Goal: Task Accomplishment & Management: Use online tool/utility

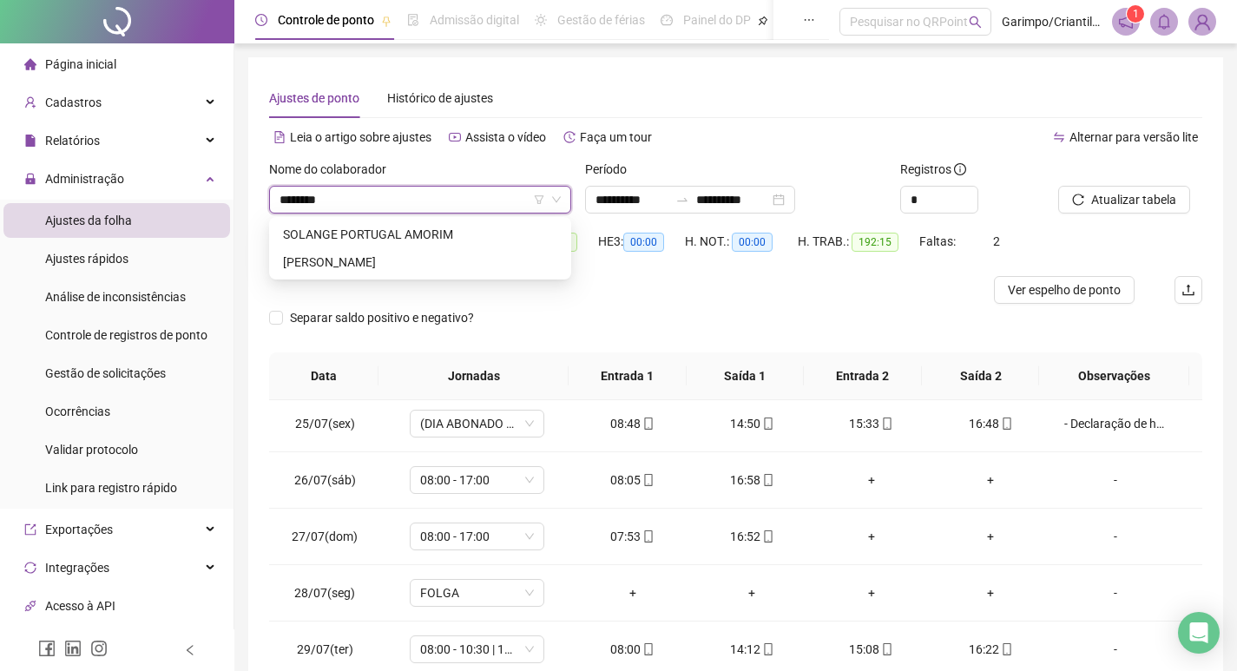
type input "*******"
click at [362, 258] on div "[PERSON_NAME]" at bounding box center [420, 262] width 274 height 19
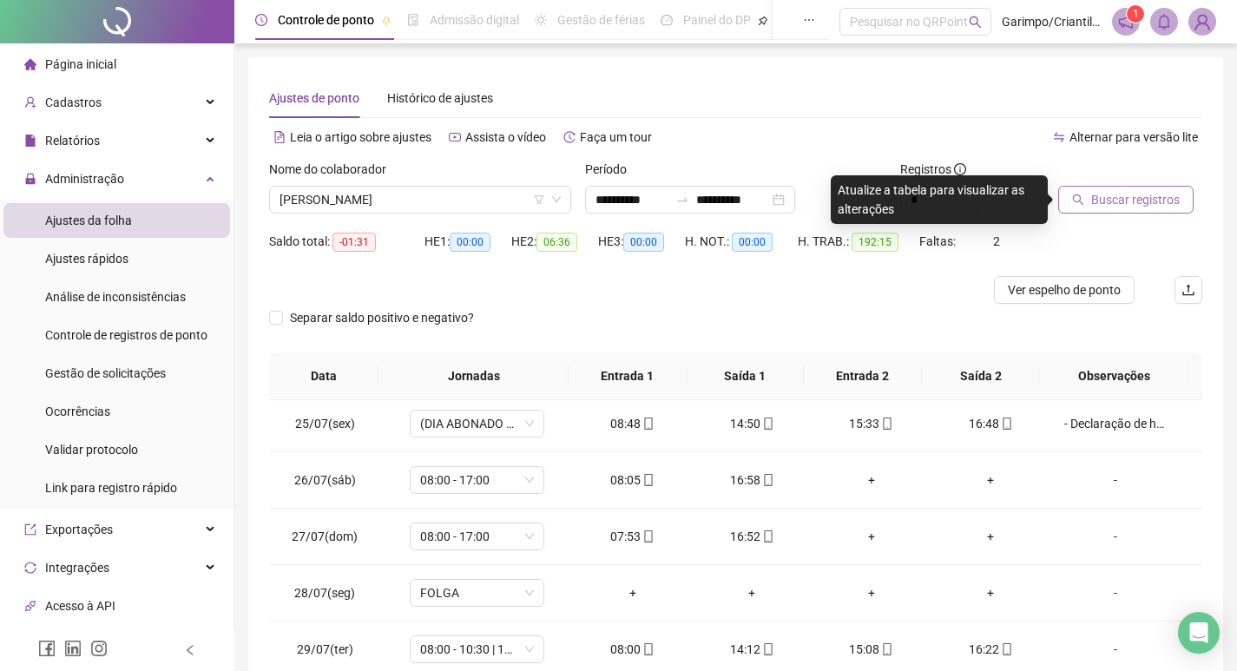
click at [1123, 194] on span "Buscar registros" at bounding box center [1135, 199] width 89 height 19
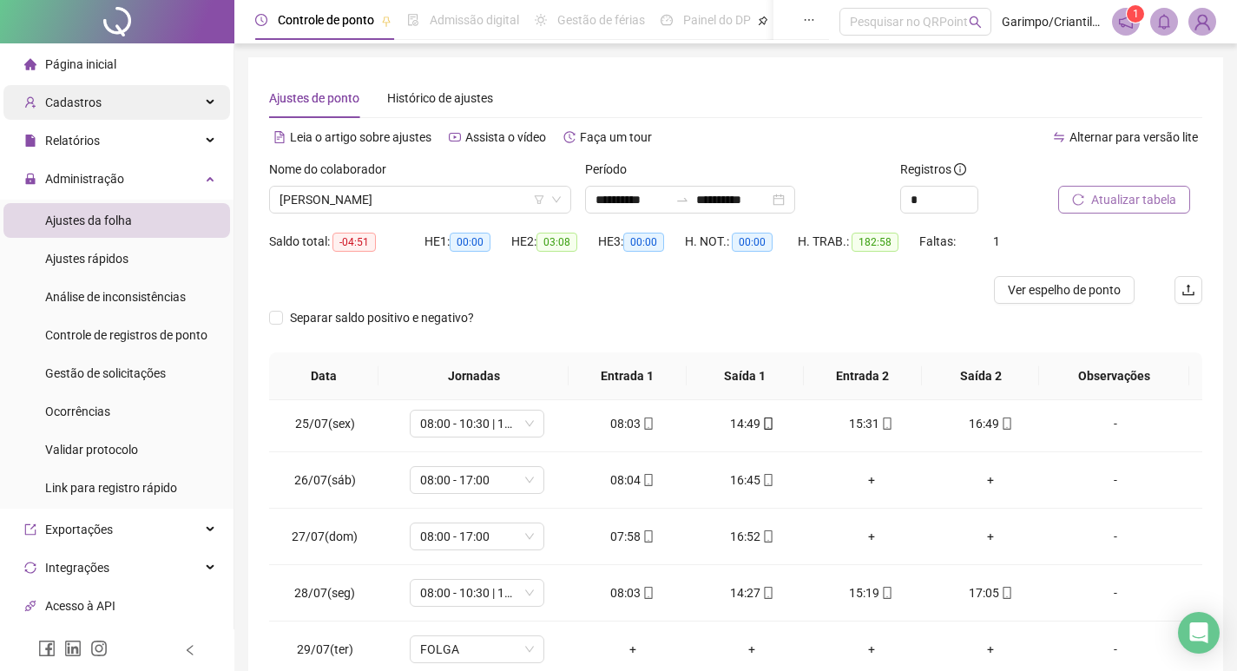
click at [126, 111] on div "Cadastros" at bounding box center [116, 102] width 227 height 35
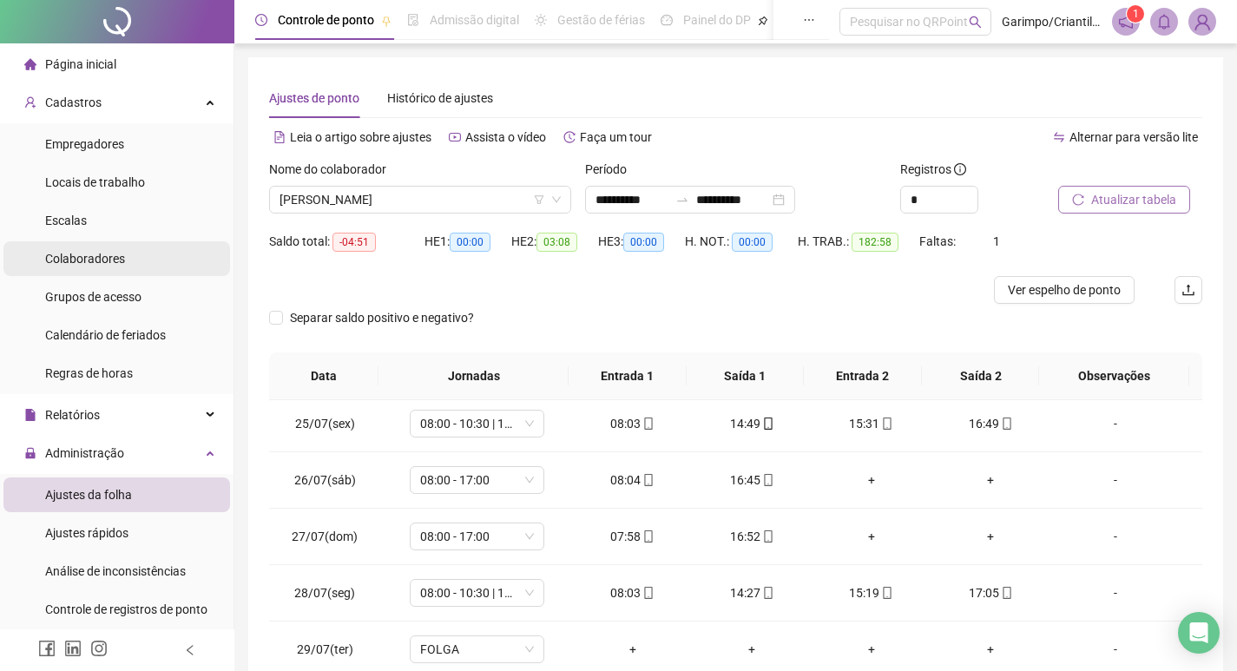
click at [91, 260] on span "Colaboradores" at bounding box center [85, 259] width 80 height 14
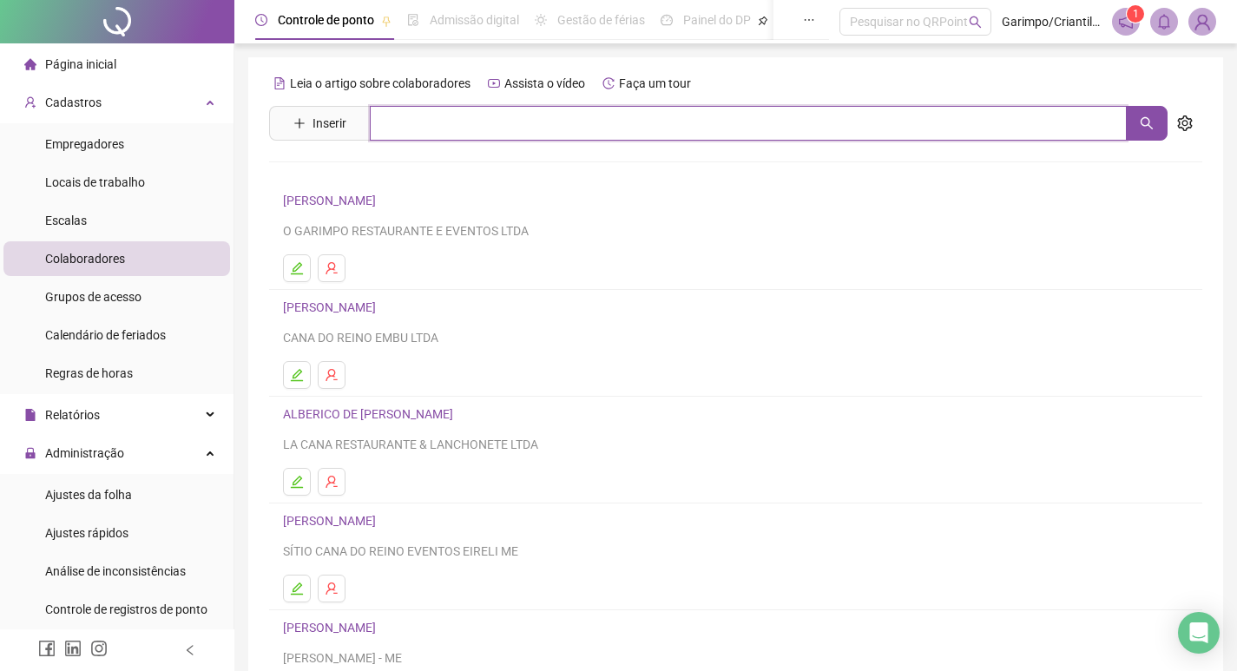
click at [416, 115] on input "text" at bounding box center [748, 123] width 757 height 35
type input "*******"
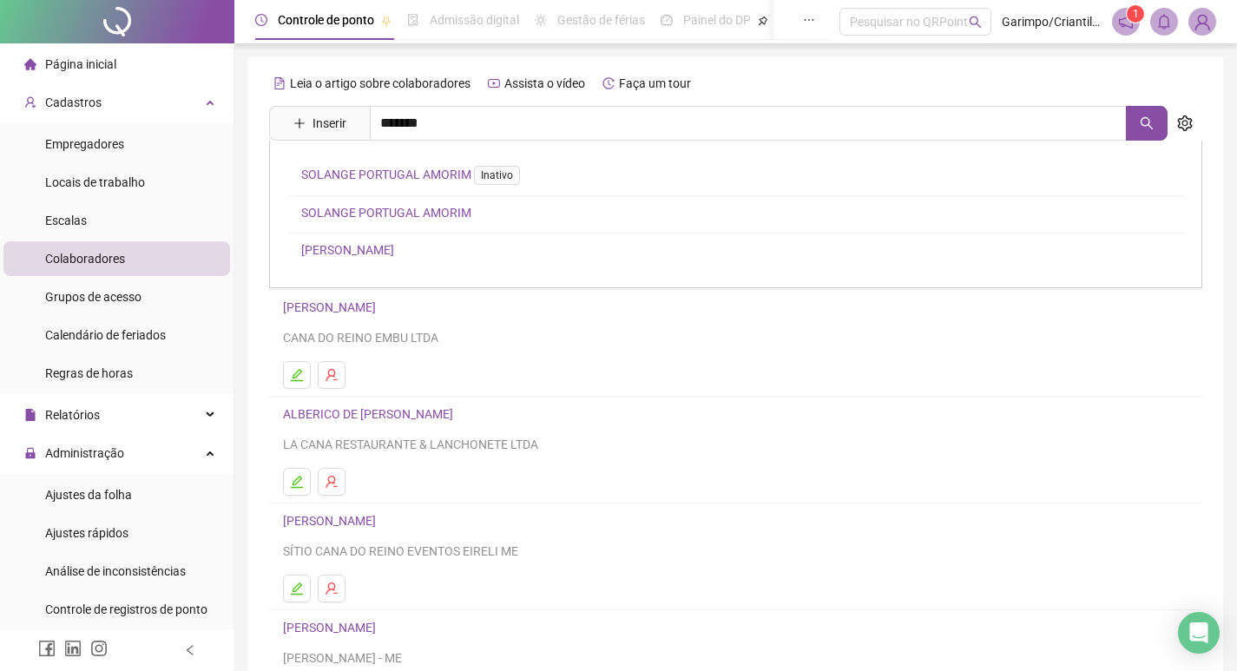
click at [423, 211] on link "SOLANGE PORTUGAL AMORIM" at bounding box center [386, 213] width 170 height 14
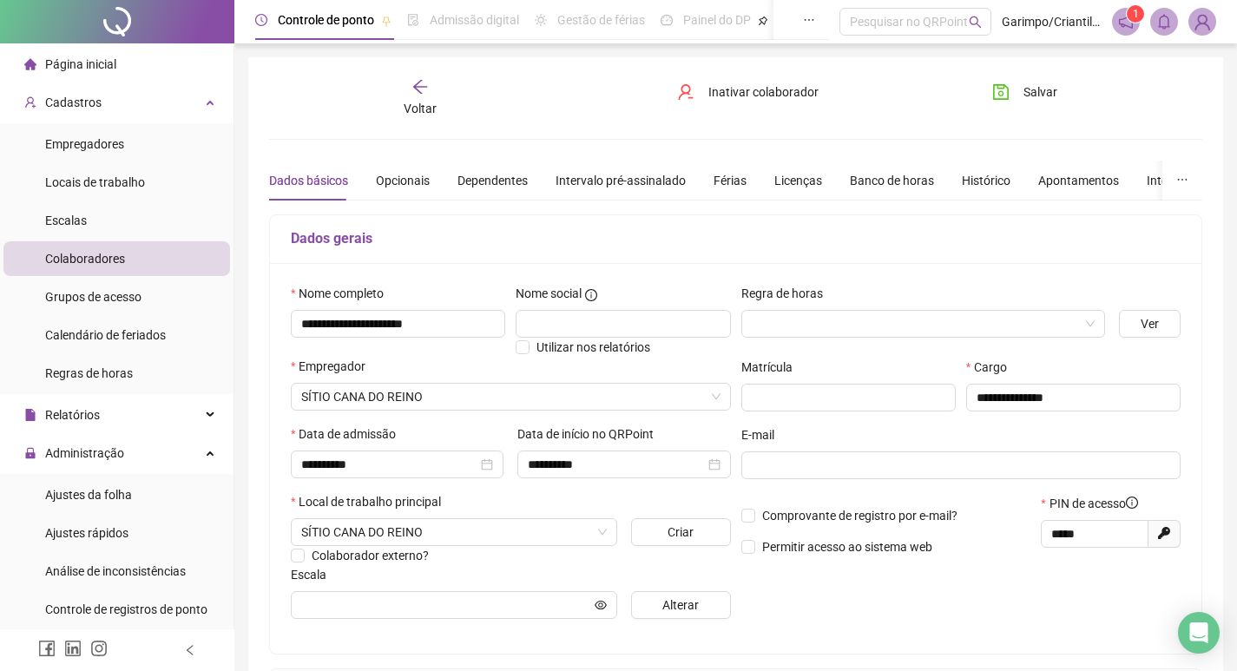
click at [427, 105] on span "Voltar" at bounding box center [420, 109] width 33 height 14
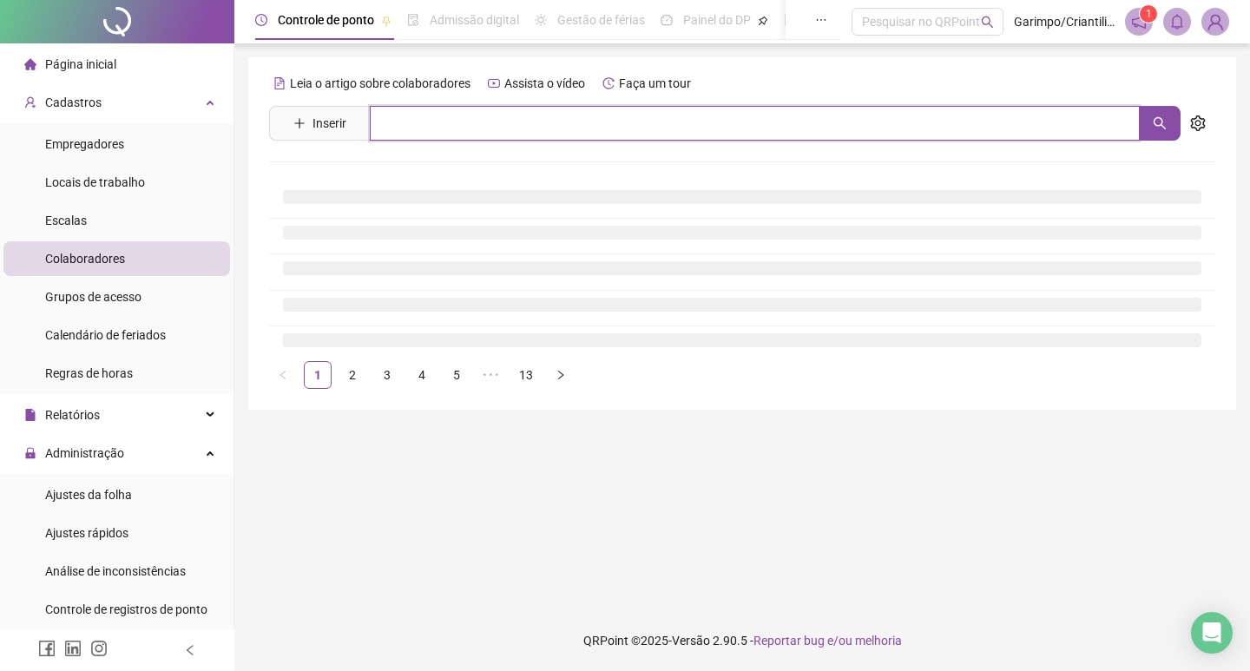
click at [494, 110] on input "text" at bounding box center [755, 123] width 770 height 35
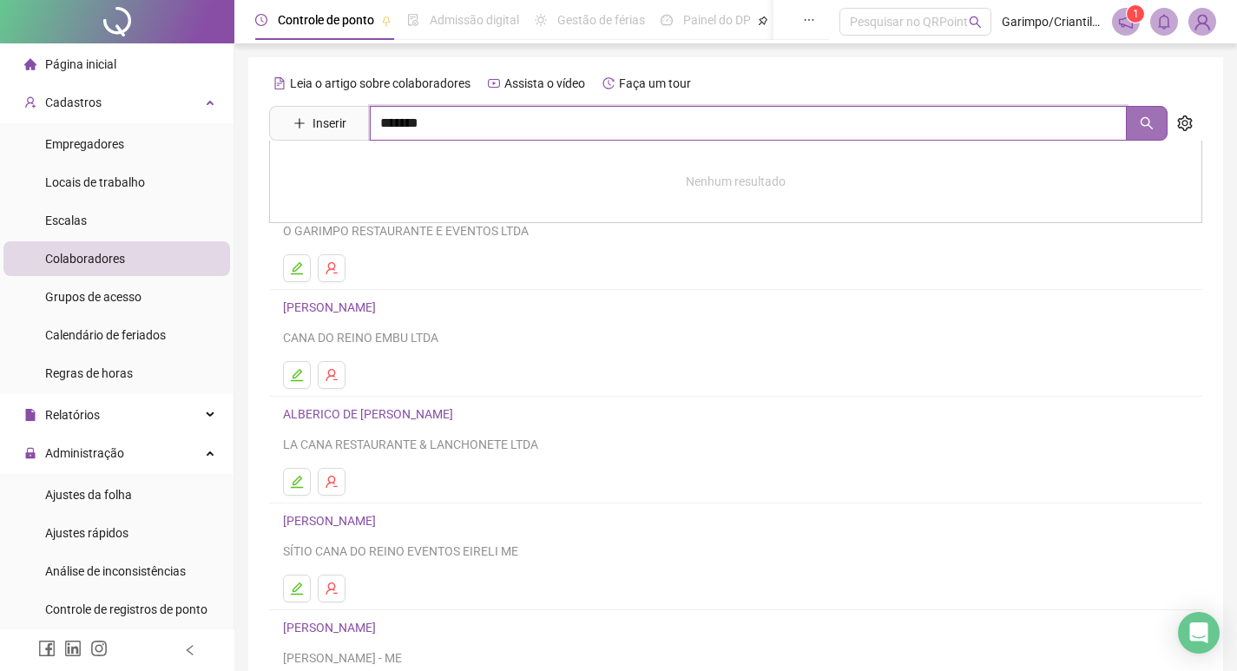
click at [1141, 120] on button "button" at bounding box center [1147, 123] width 42 height 35
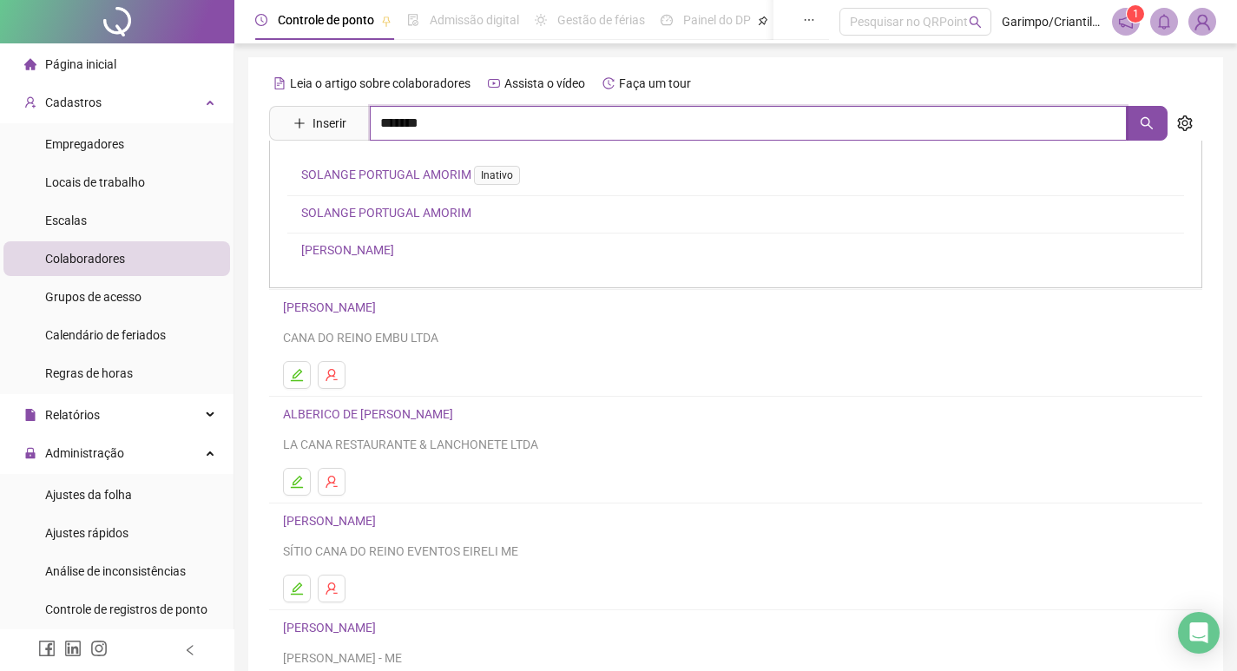
type input "*******"
click at [371, 249] on link "SOLANGE SOUSA DA SILVA" at bounding box center [347, 250] width 93 height 14
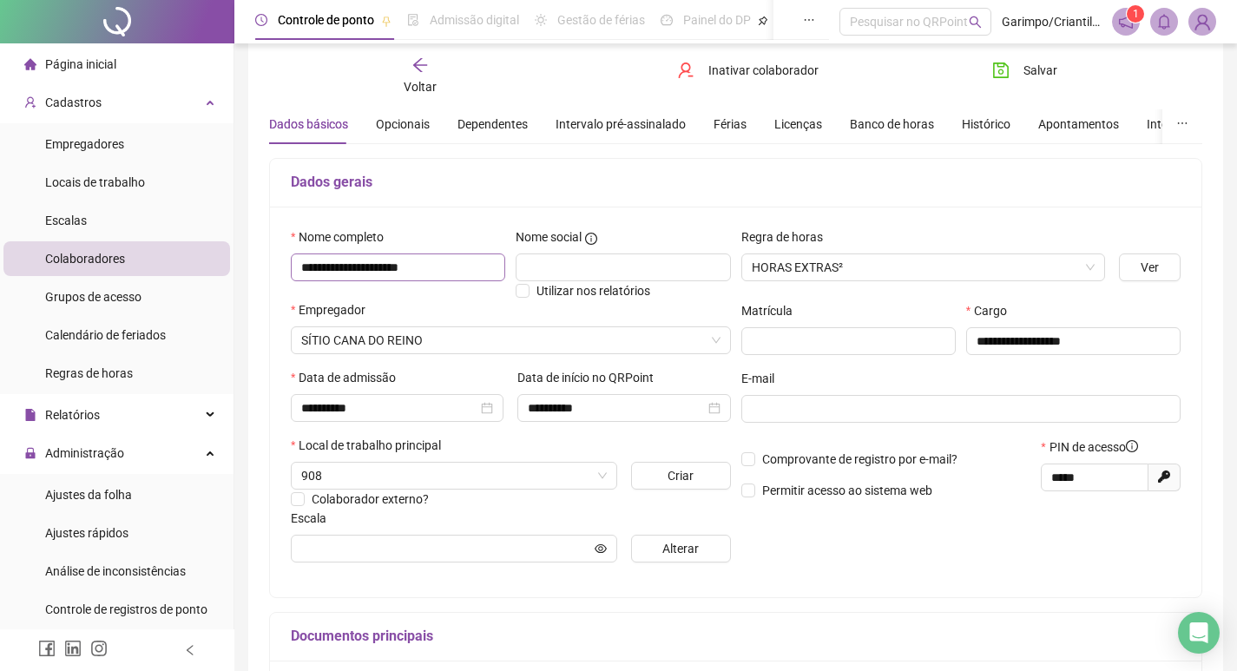
scroll to position [87, 0]
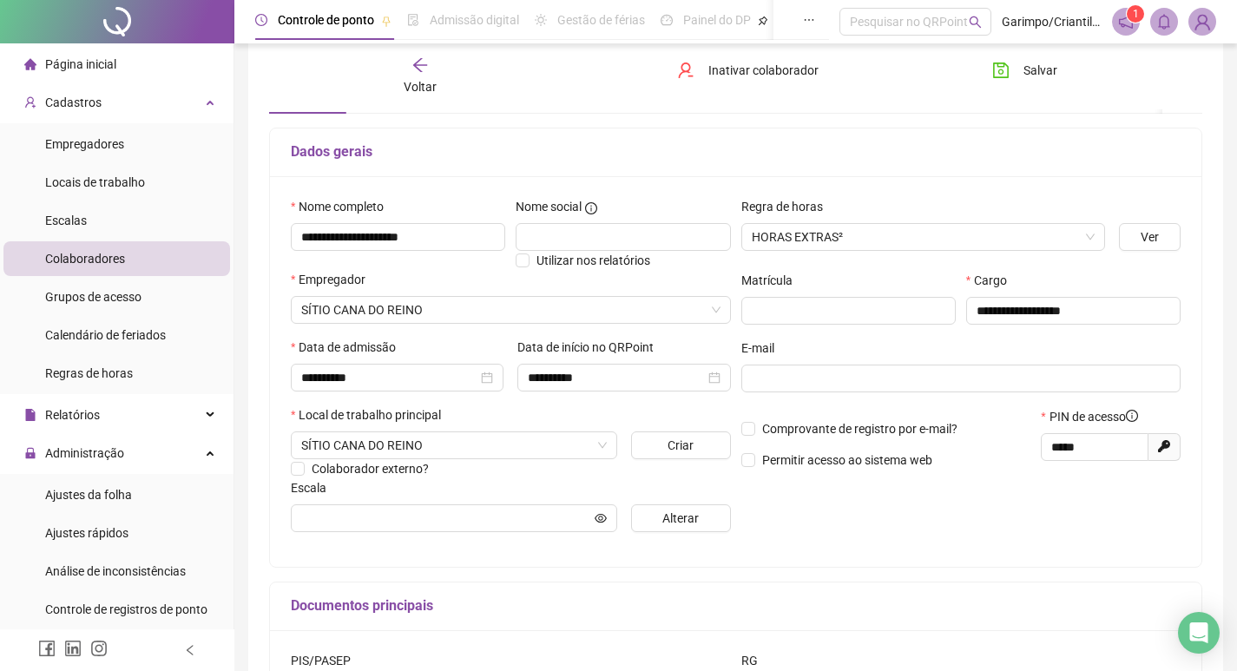
click at [832, 535] on div "**********" at bounding box center [961, 371] width 450 height 349
click at [421, 75] on div "Voltar" at bounding box center [420, 76] width 144 height 40
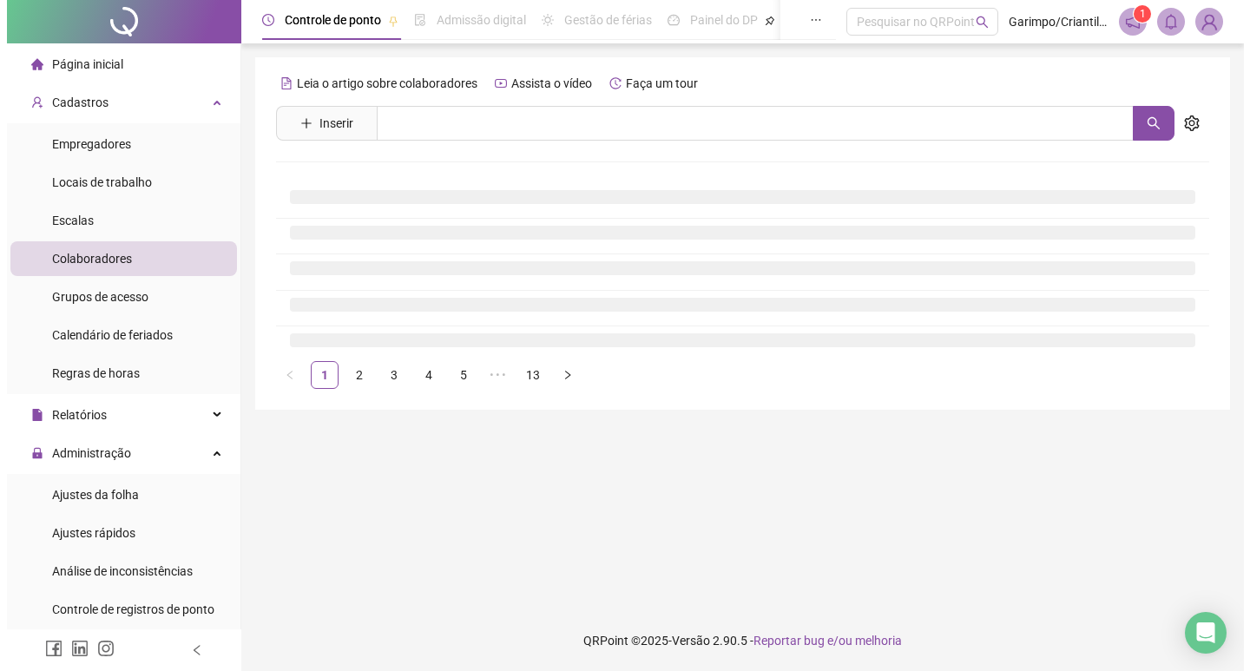
scroll to position [0, 0]
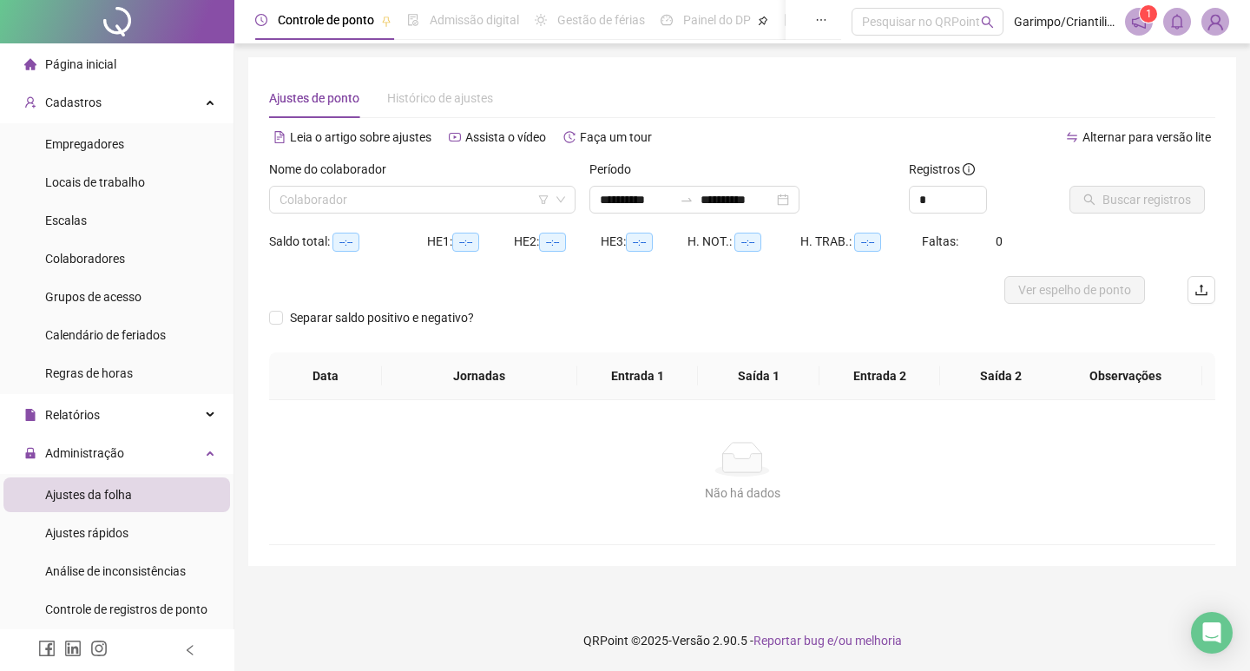
type input "**********"
click at [313, 211] on input "search" at bounding box center [414, 200] width 270 height 26
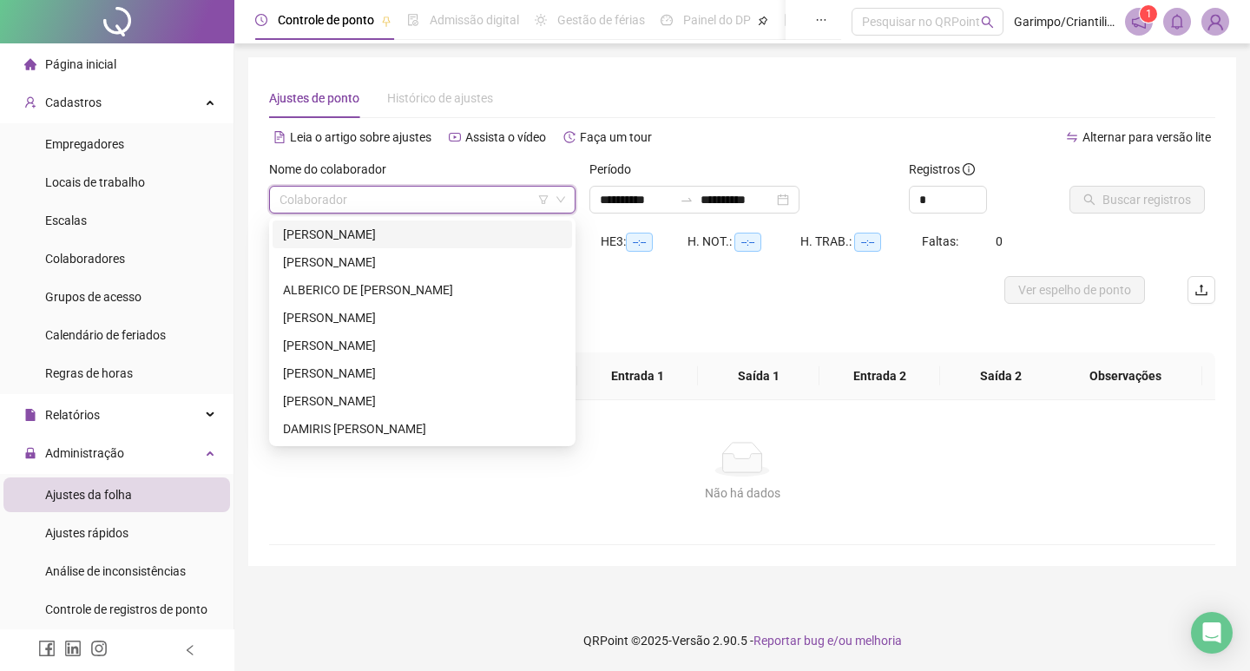
click at [320, 200] on input "search" at bounding box center [414, 200] width 270 height 26
click at [431, 161] on div "Nome do colaborador" at bounding box center [422, 173] width 306 height 26
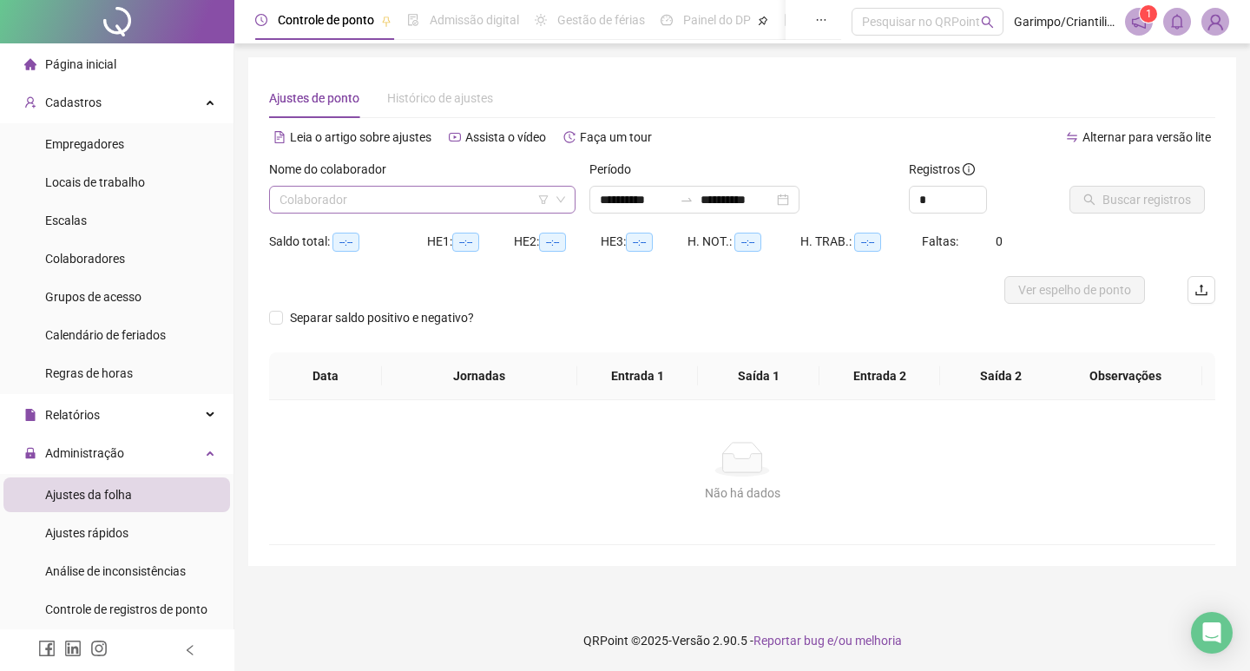
click at [327, 194] on input "search" at bounding box center [414, 200] width 270 height 26
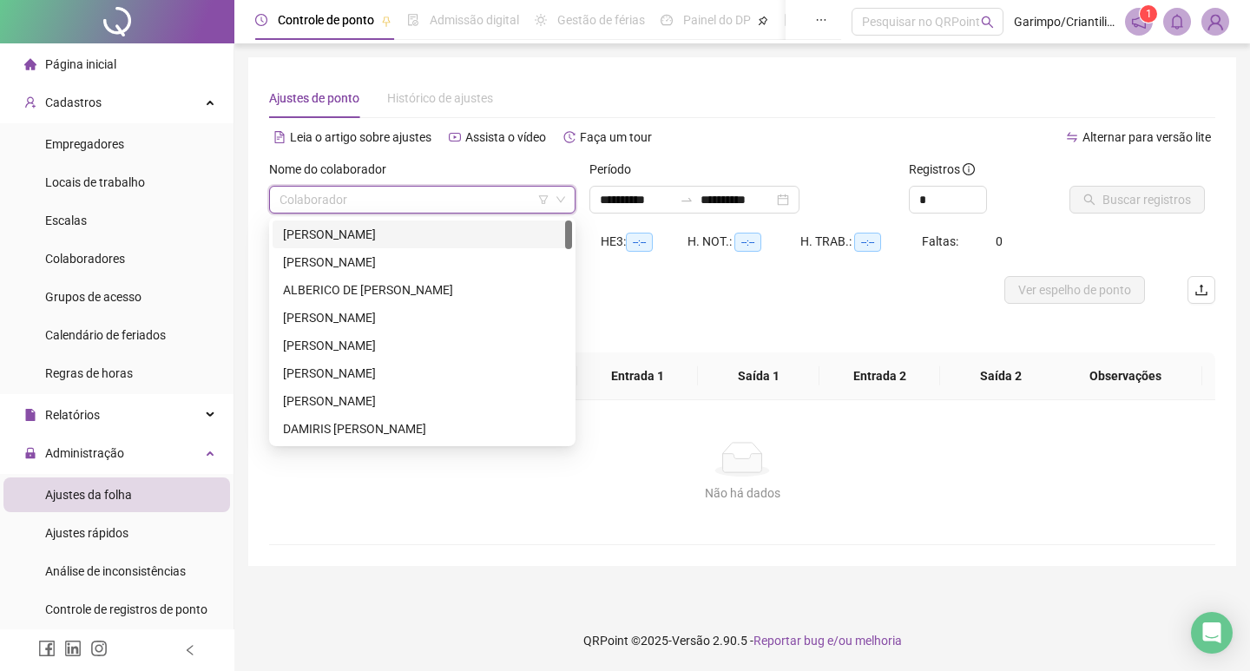
click at [540, 197] on icon "filter" at bounding box center [543, 199] width 10 height 9
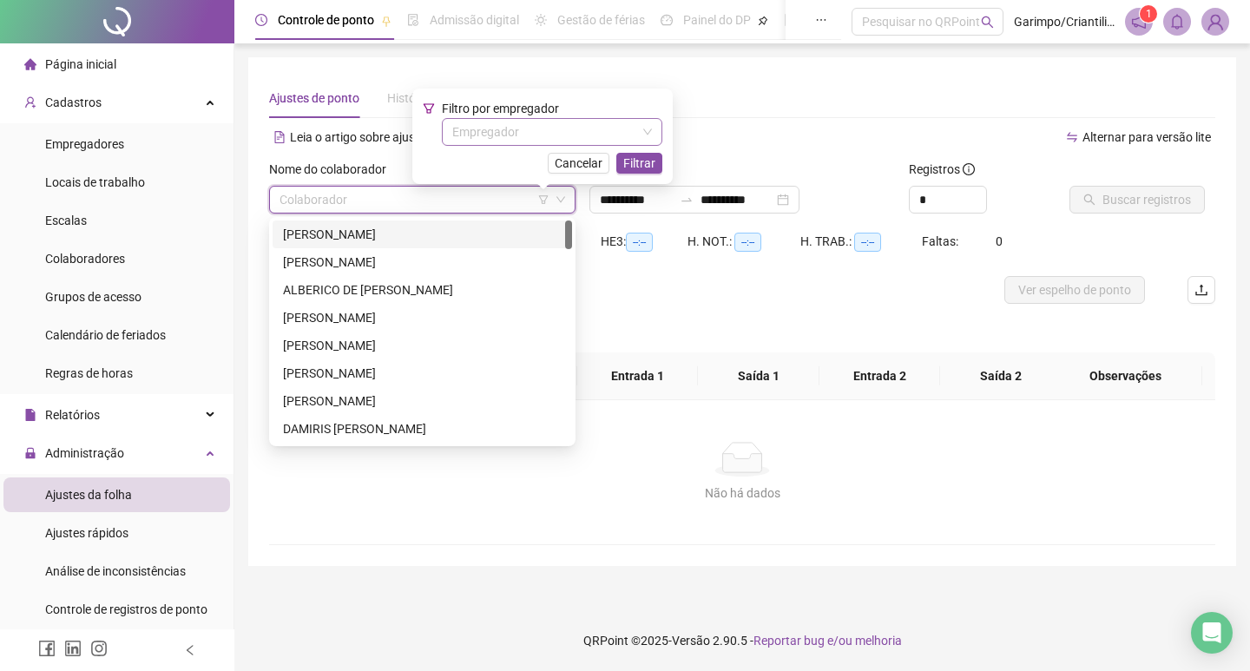
click at [571, 141] on input "search" at bounding box center [544, 132] width 184 height 26
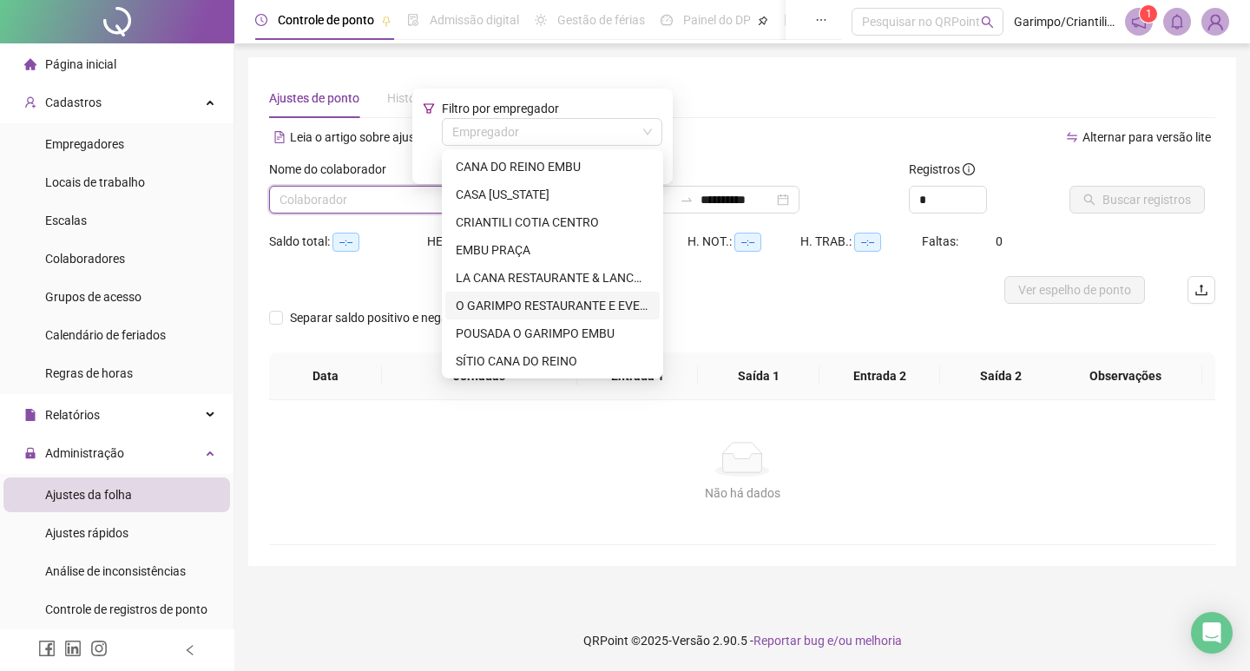
click at [525, 308] on div "O GARIMPO RESTAURANTE E EVENTOS LTDA" at bounding box center [553, 305] width 194 height 19
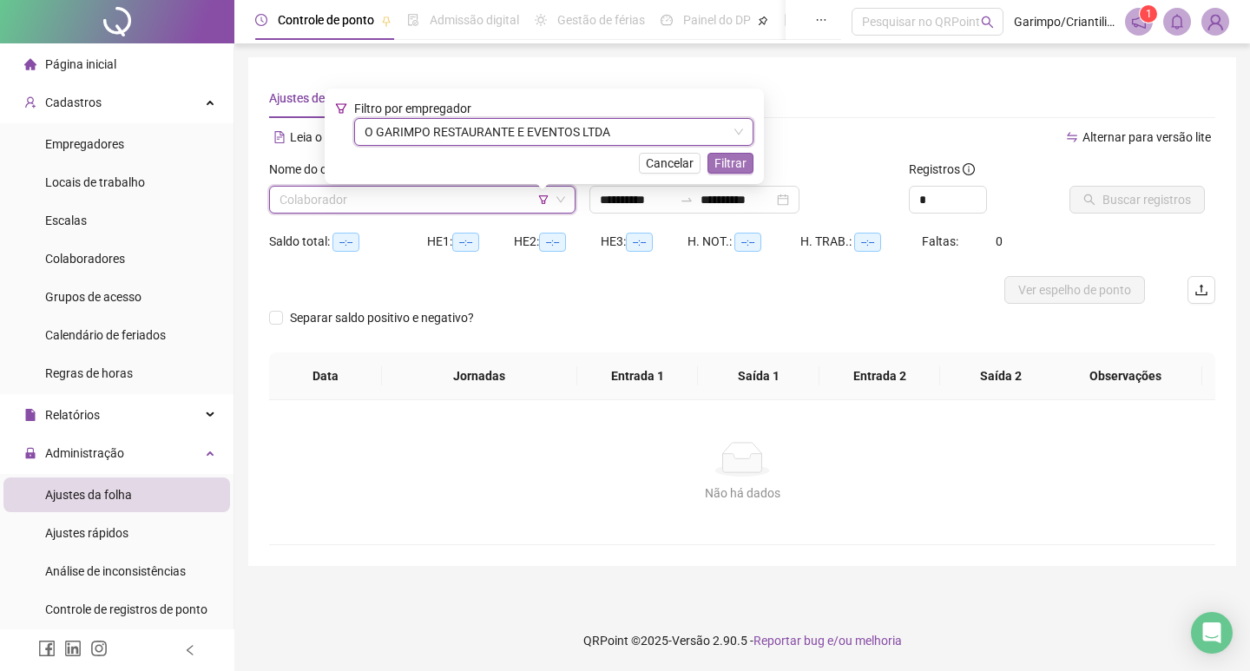
click at [725, 160] on span "Filtrar" at bounding box center [730, 163] width 32 height 19
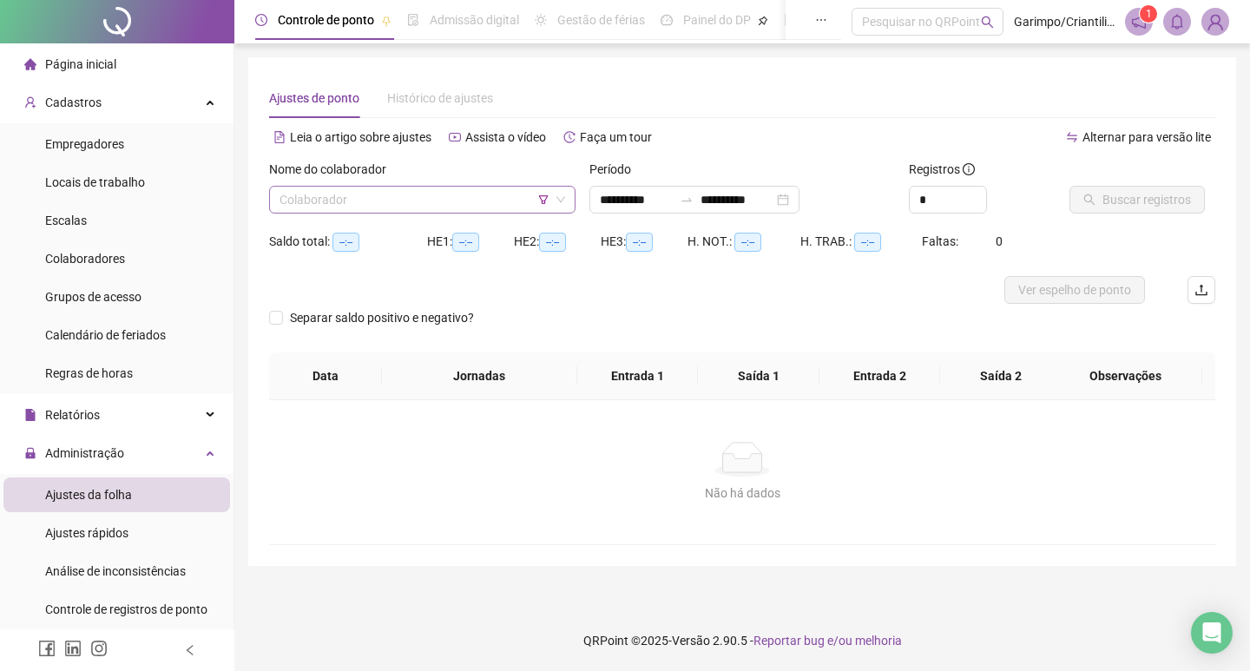
click at [438, 192] on input "search" at bounding box center [414, 200] width 270 height 26
click at [301, 206] on input "search" at bounding box center [414, 200] width 270 height 26
click at [357, 199] on input "search" at bounding box center [414, 200] width 270 height 26
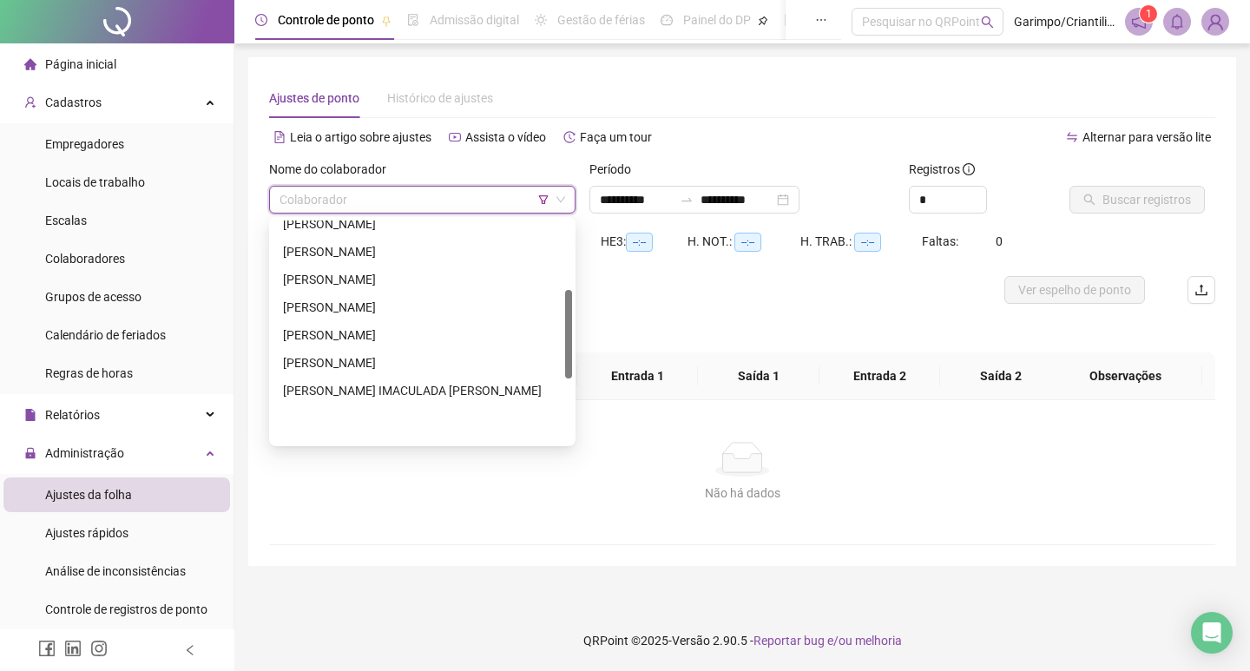
scroll to position [174, 0]
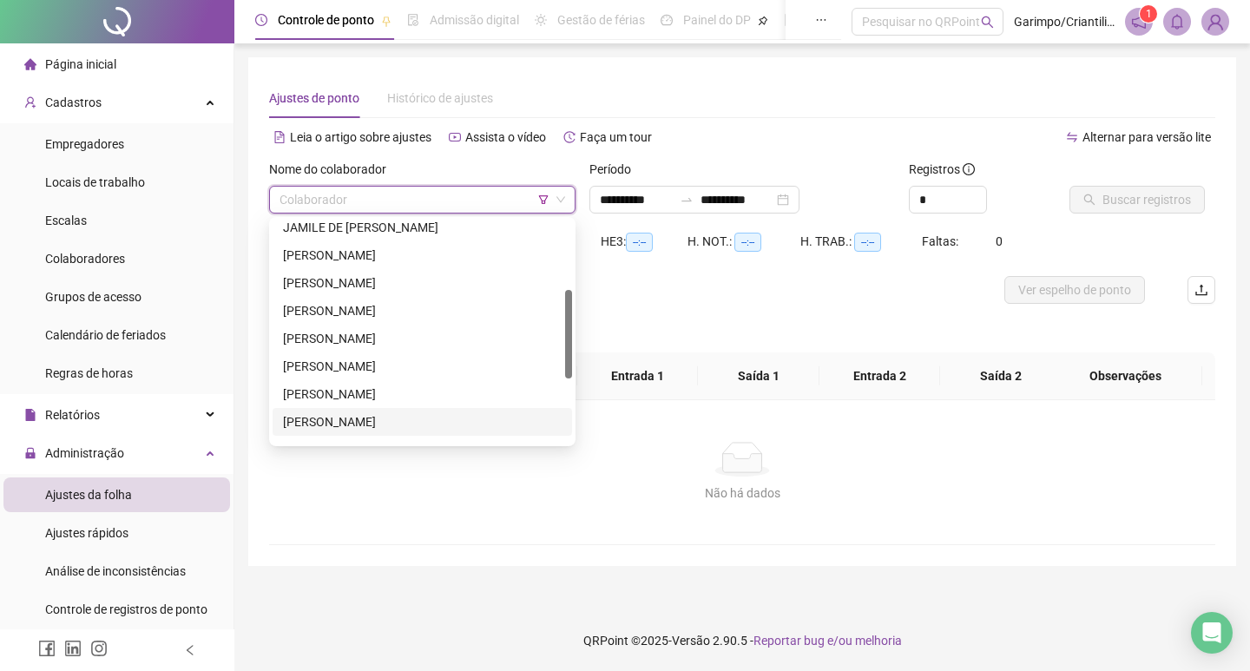
click at [403, 200] on input "search" at bounding box center [414, 200] width 270 height 26
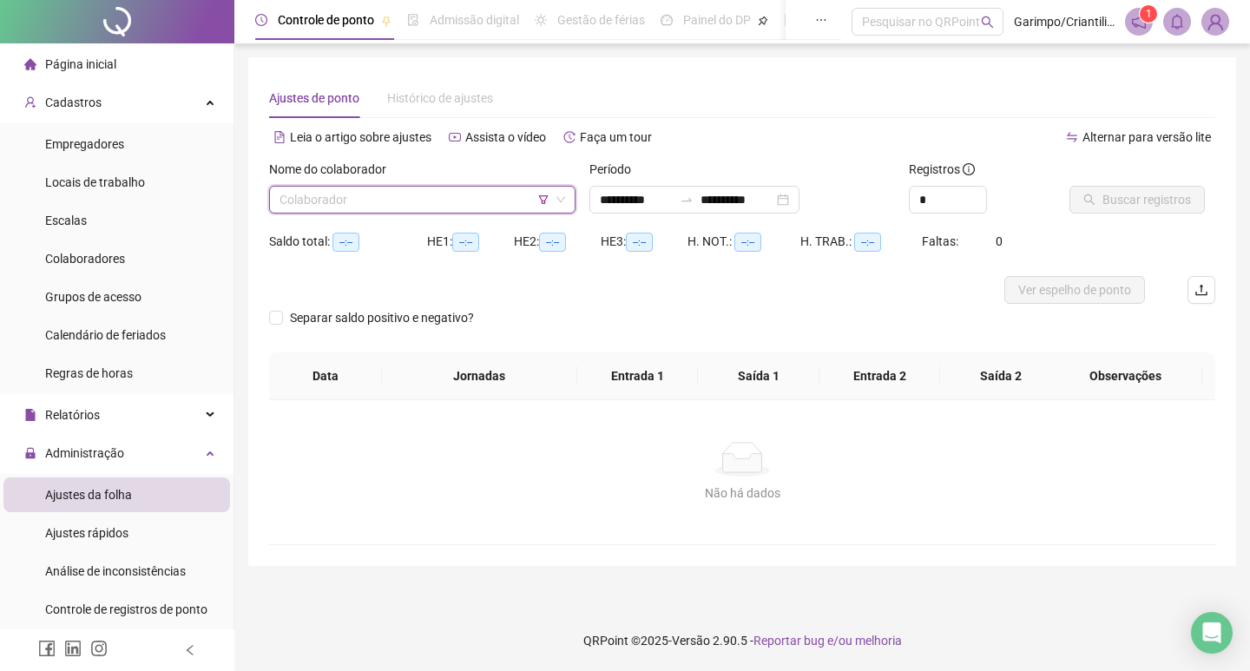
click at [391, 209] on input "search" at bounding box center [414, 200] width 270 height 26
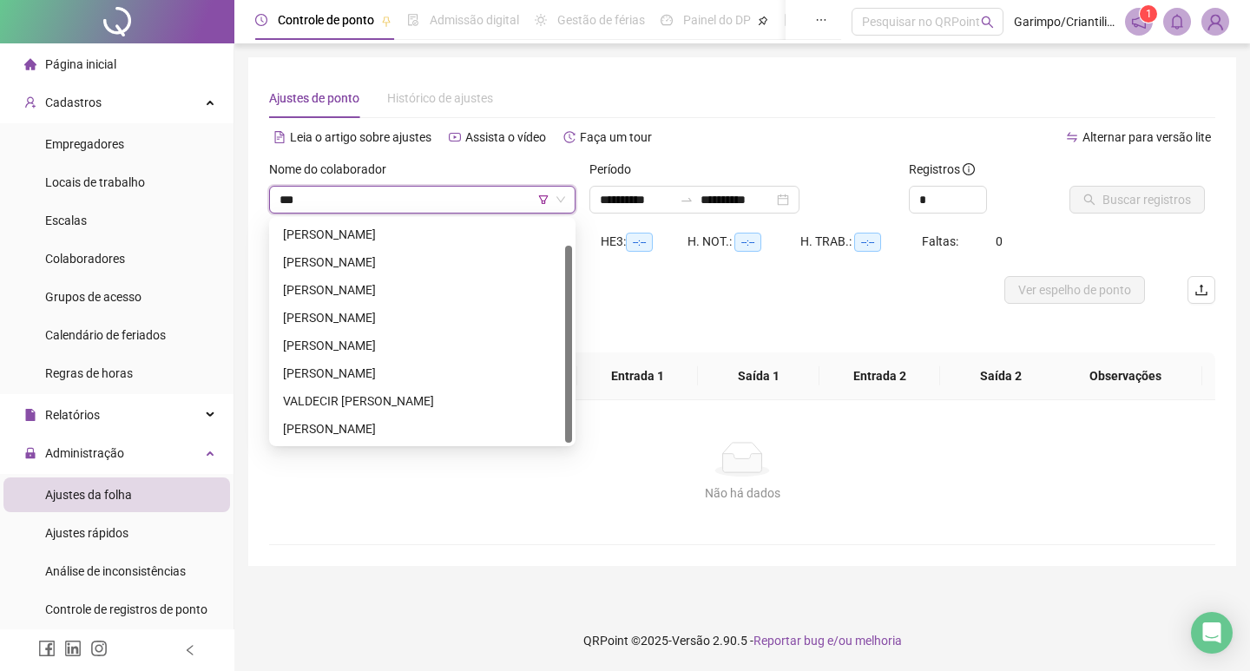
scroll to position [0, 0]
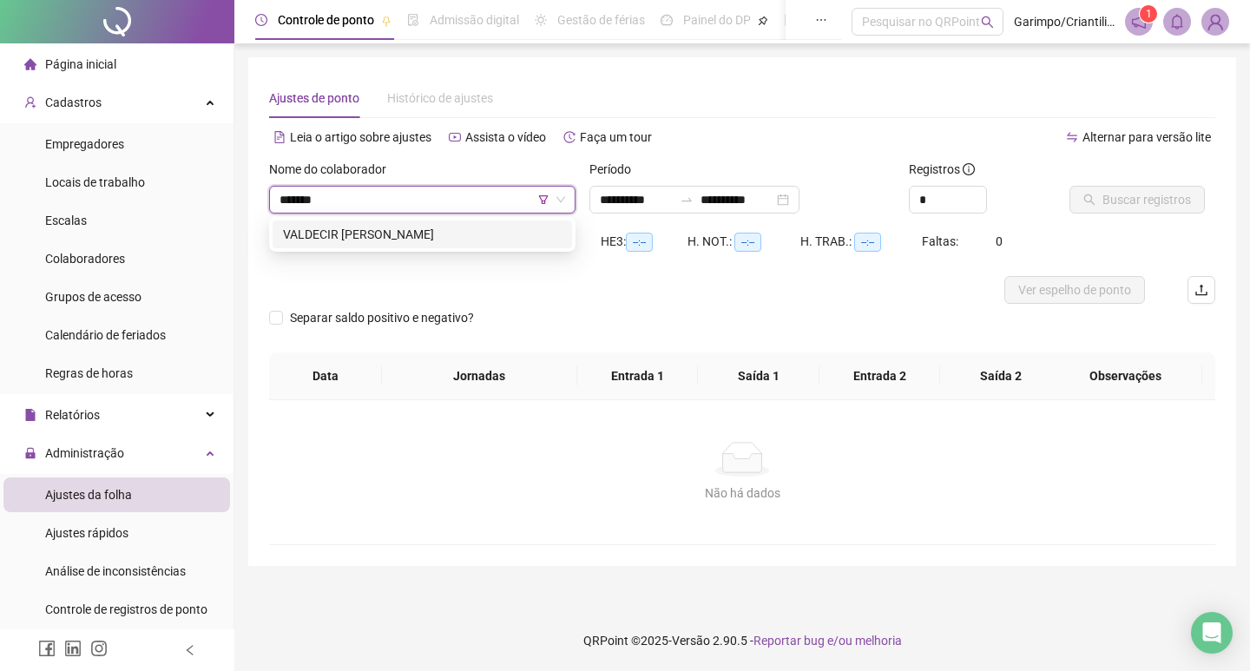
type input "*******"
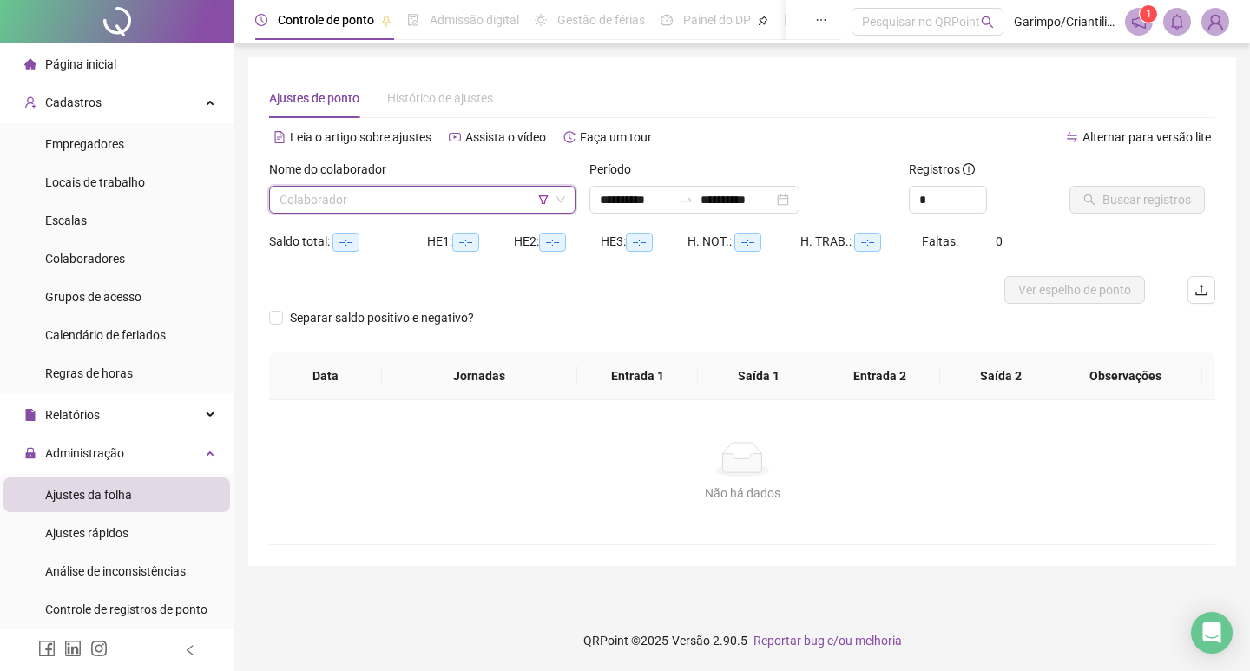
click at [358, 201] on input "search" at bounding box center [414, 200] width 270 height 26
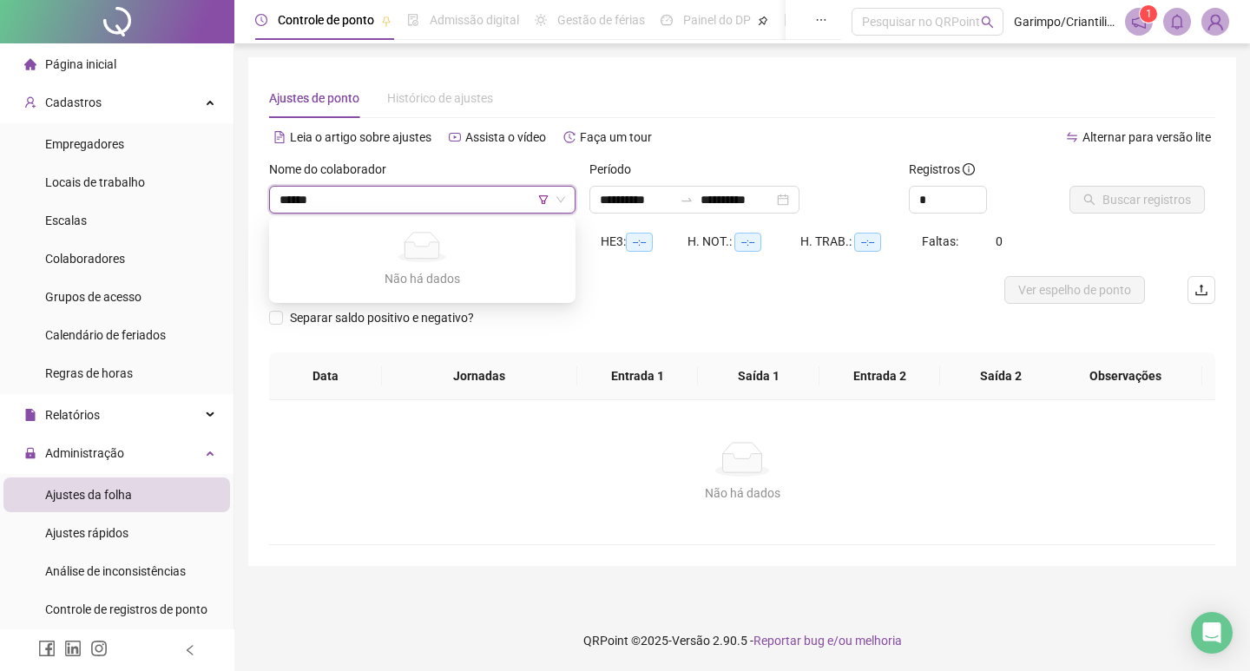
type input "*******"
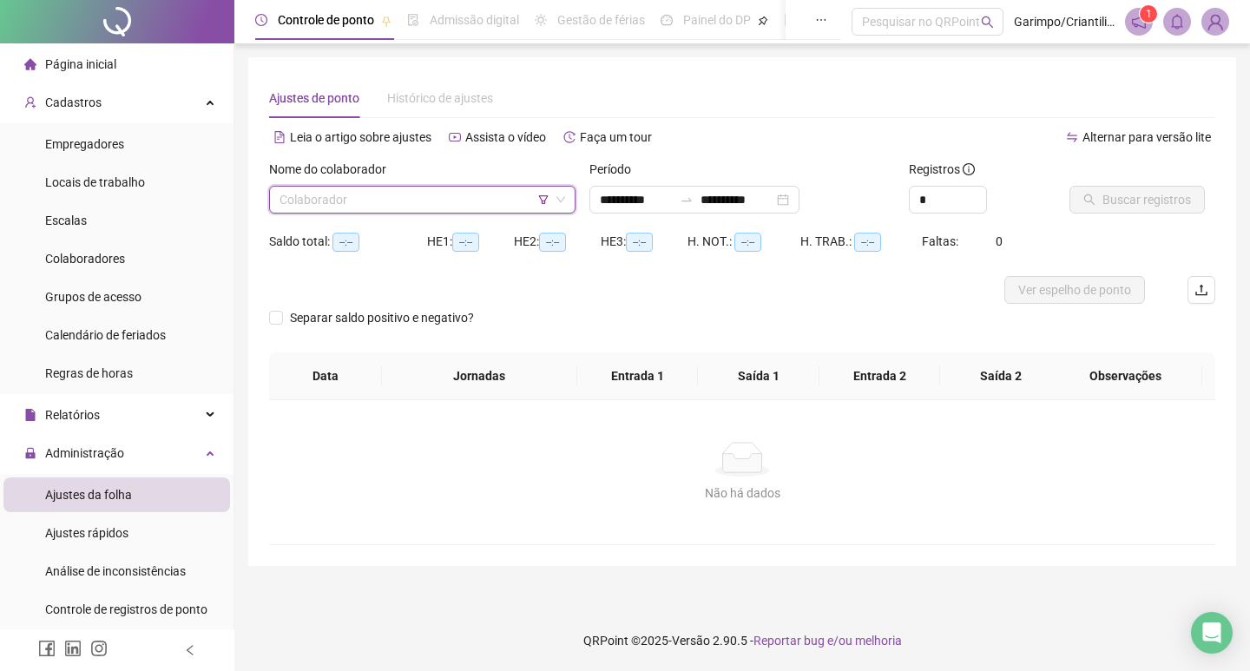
click at [329, 207] on input "search" at bounding box center [414, 200] width 270 height 26
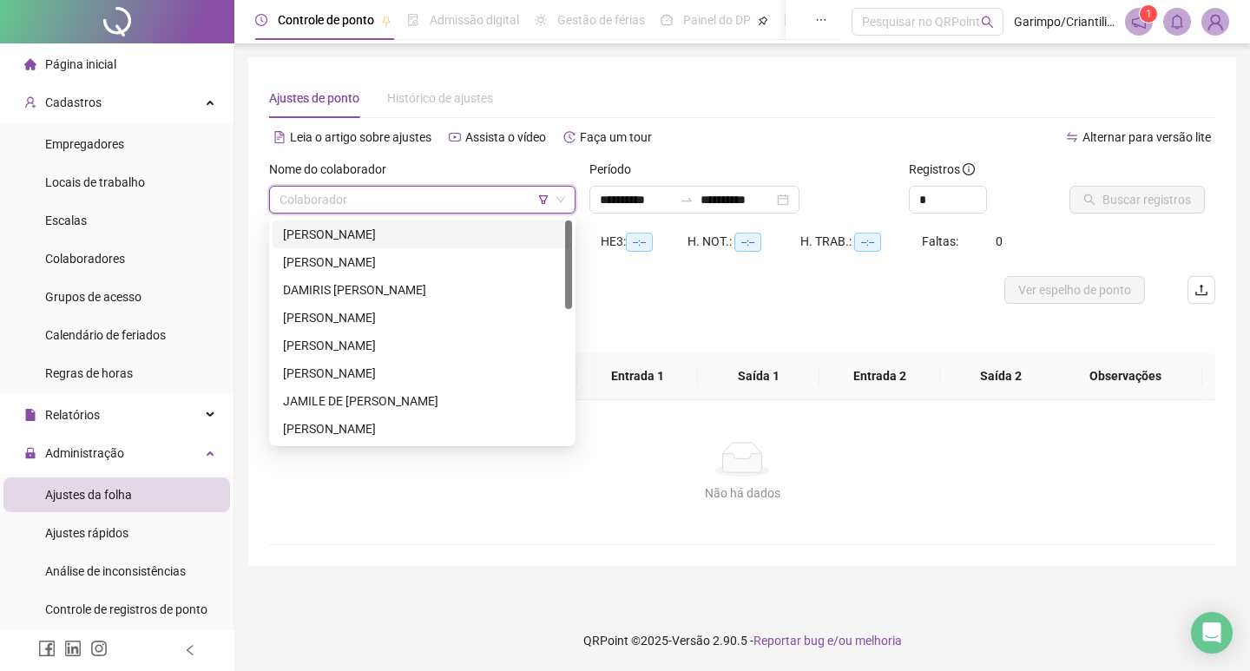
click at [806, 310] on div "Separar saldo positivo e negativo?" at bounding box center [742, 328] width 946 height 49
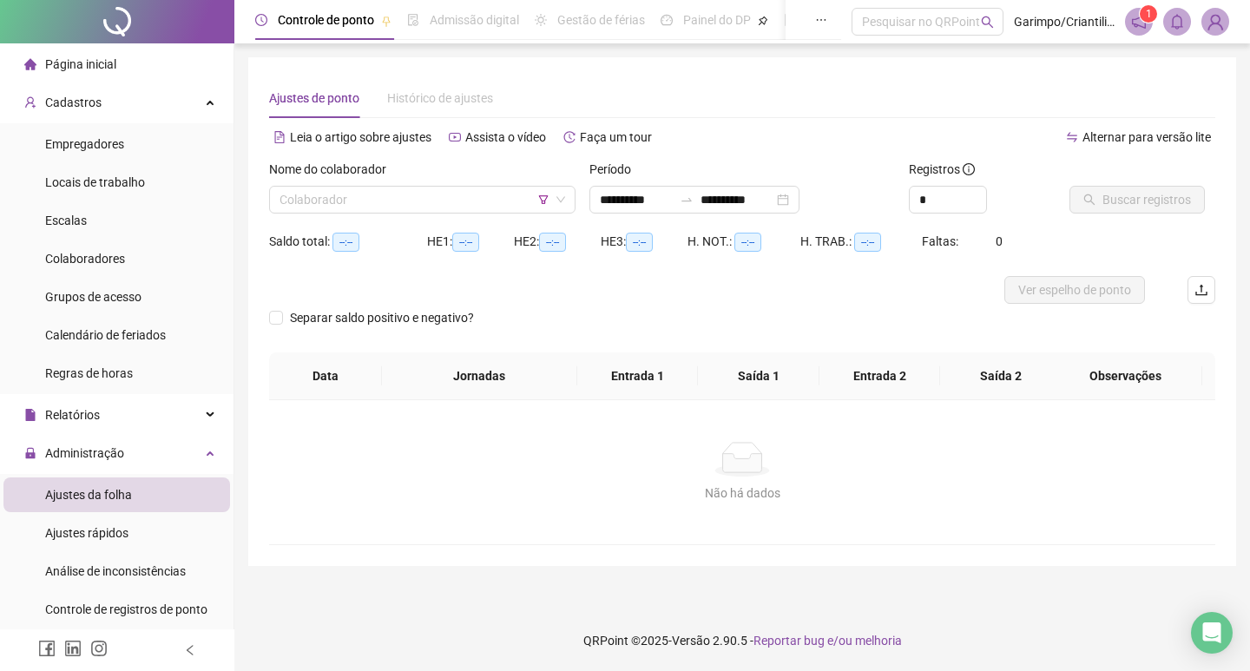
click at [728, 334] on div "Separar saldo positivo e negativo?" at bounding box center [742, 328] width 946 height 49
click at [311, 190] on input "search" at bounding box center [414, 200] width 270 height 26
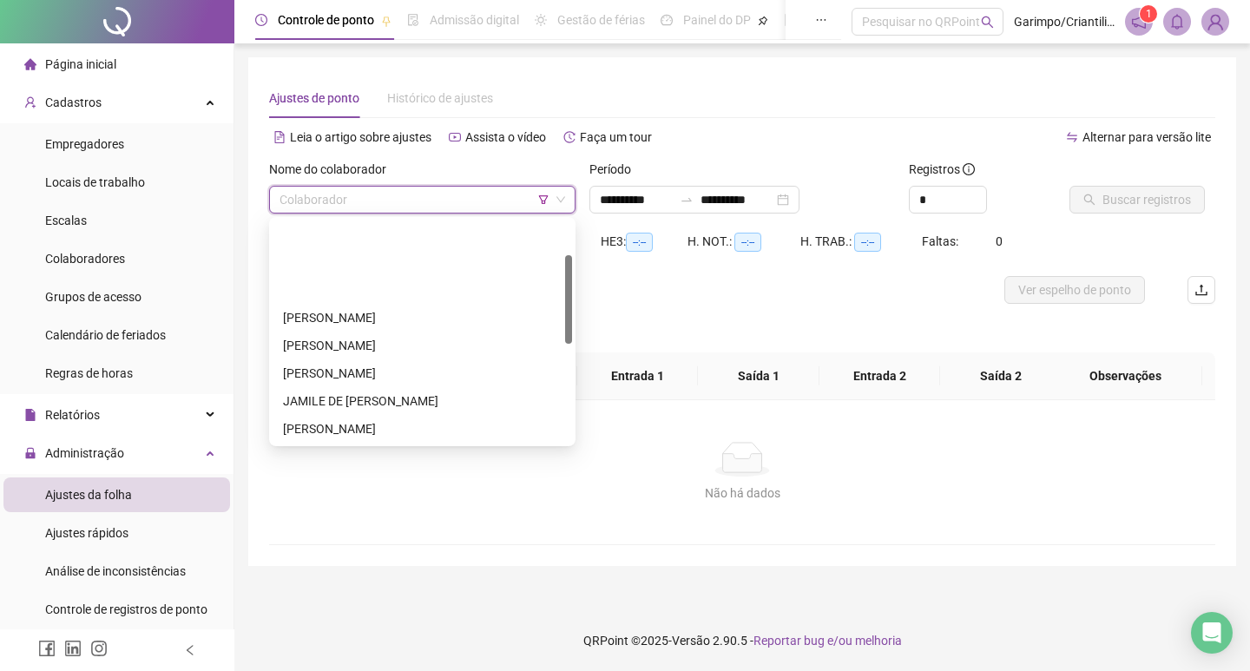
scroll to position [87, 0]
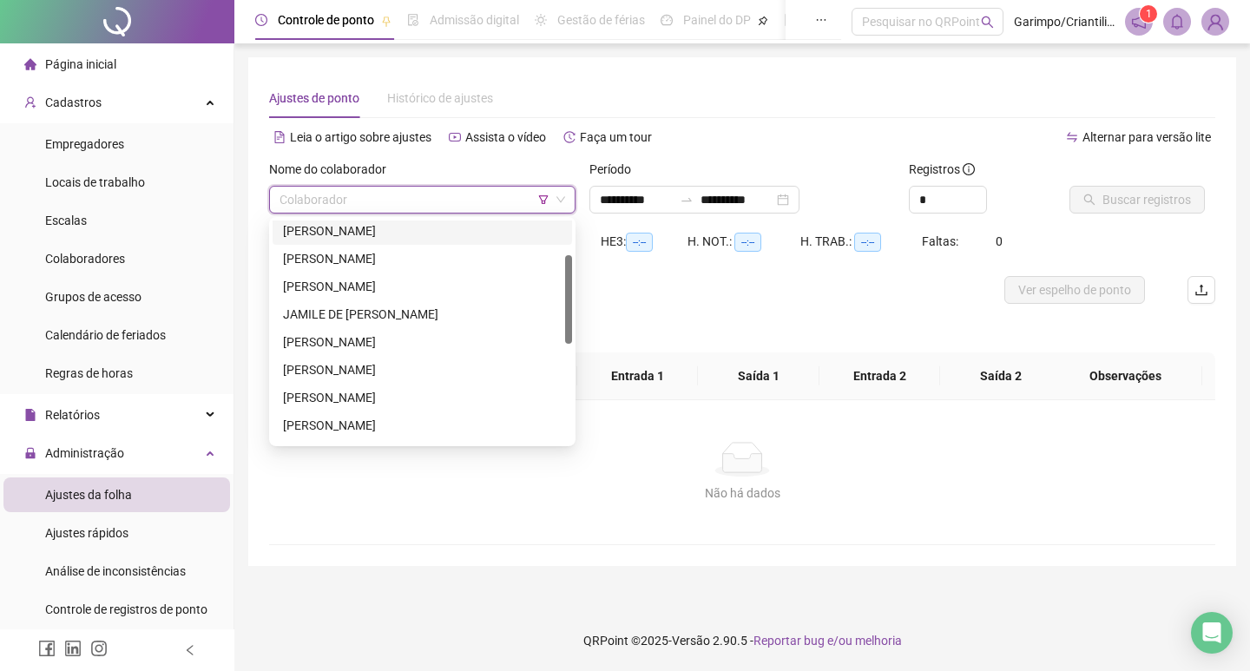
click at [541, 202] on icon "filter" at bounding box center [543, 199] width 10 height 10
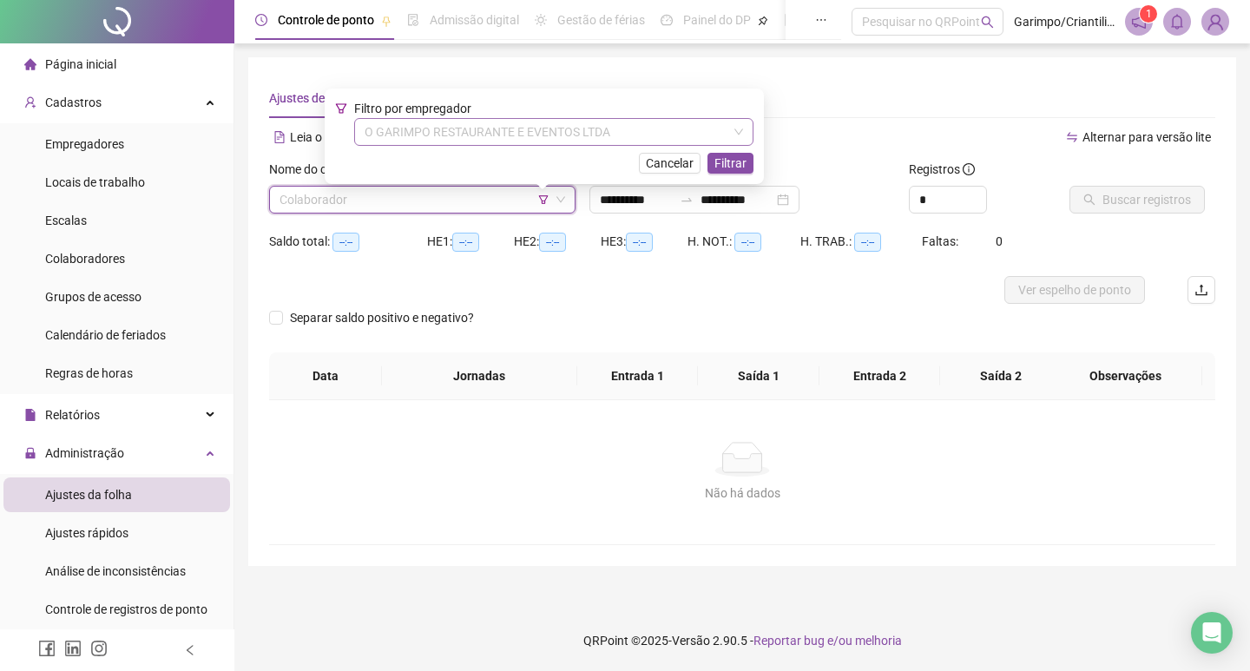
click at [592, 122] on span "O GARIMPO RESTAURANTE E EVENTOS LTDA" at bounding box center [554, 132] width 378 height 26
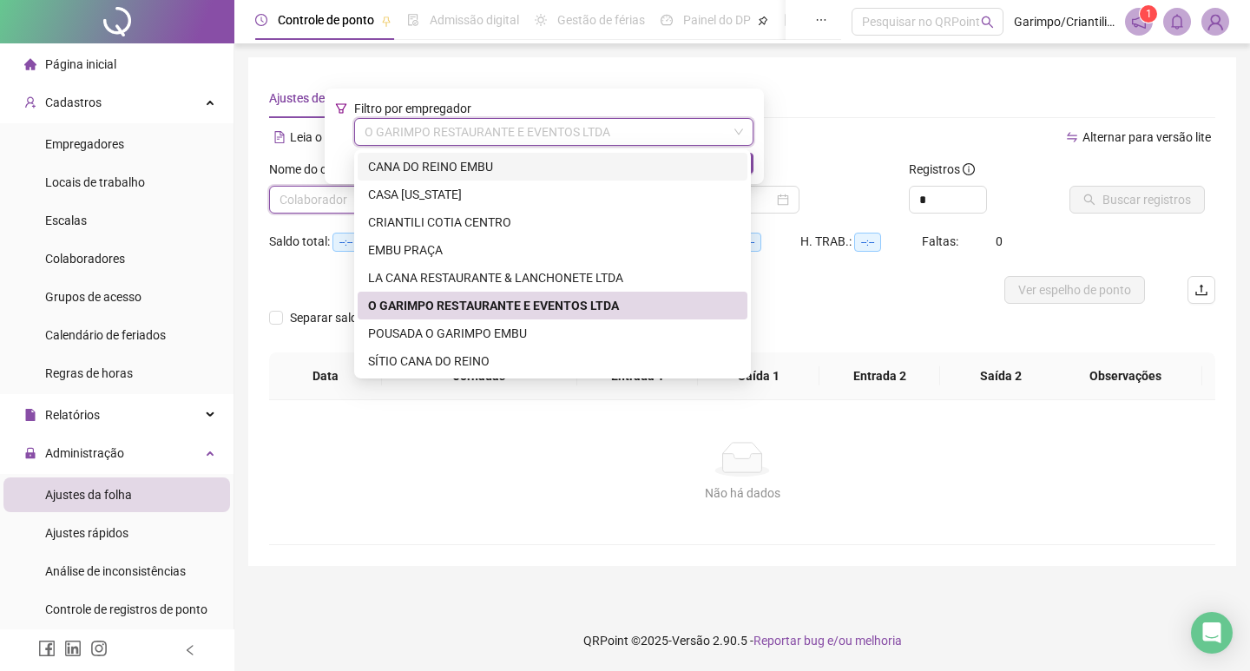
click at [838, 149] on div "Alternar para versão lite" at bounding box center [978, 137] width 473 height 28
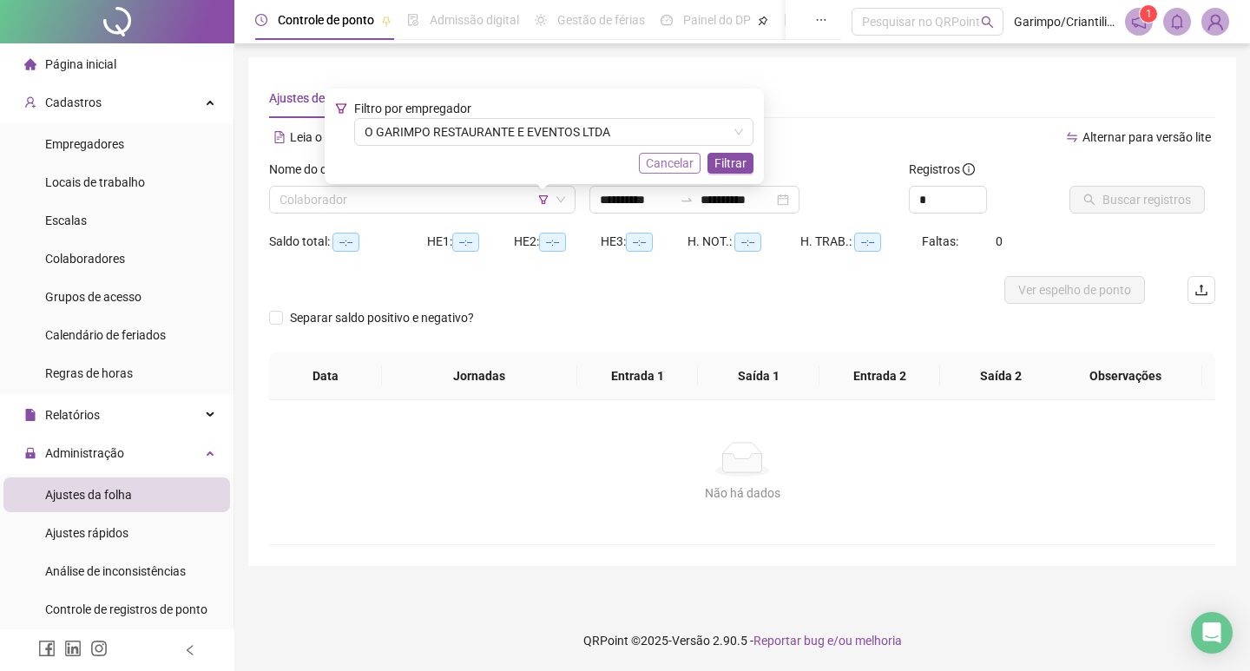
click at [664, 161] on span "Cancelar" at bounding box center [670, 163] width 48 height 19
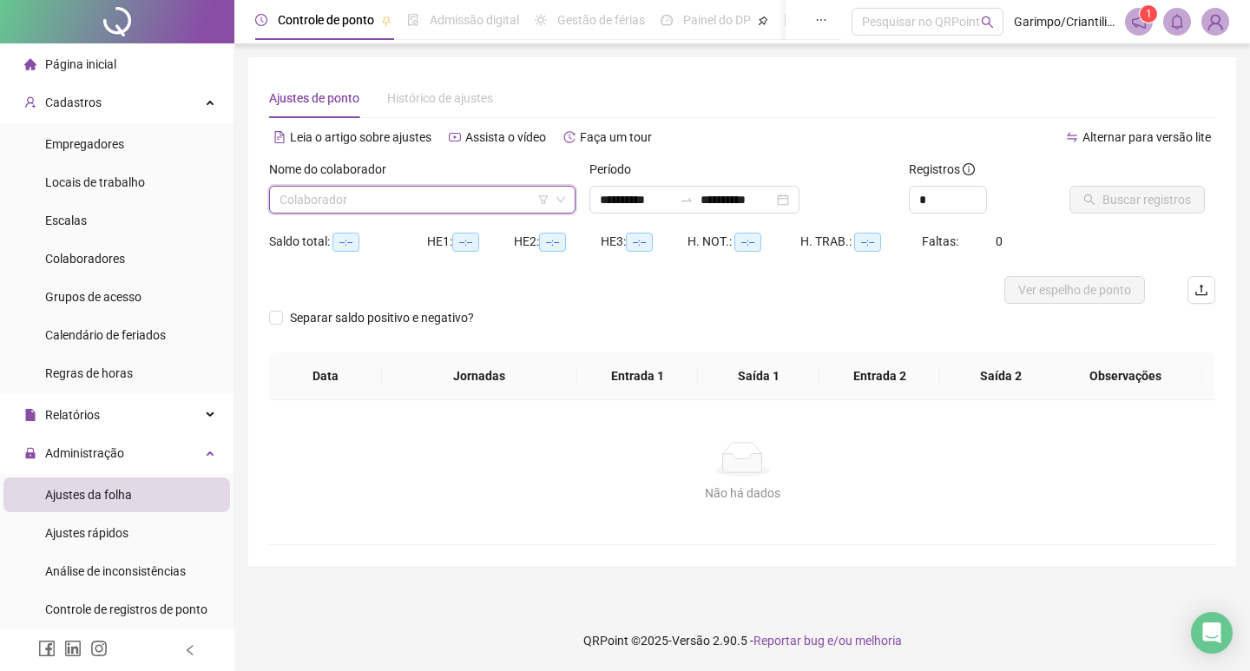
click at [446, 207] on input "search" at bounding box center [414, 200] width 270 height 26
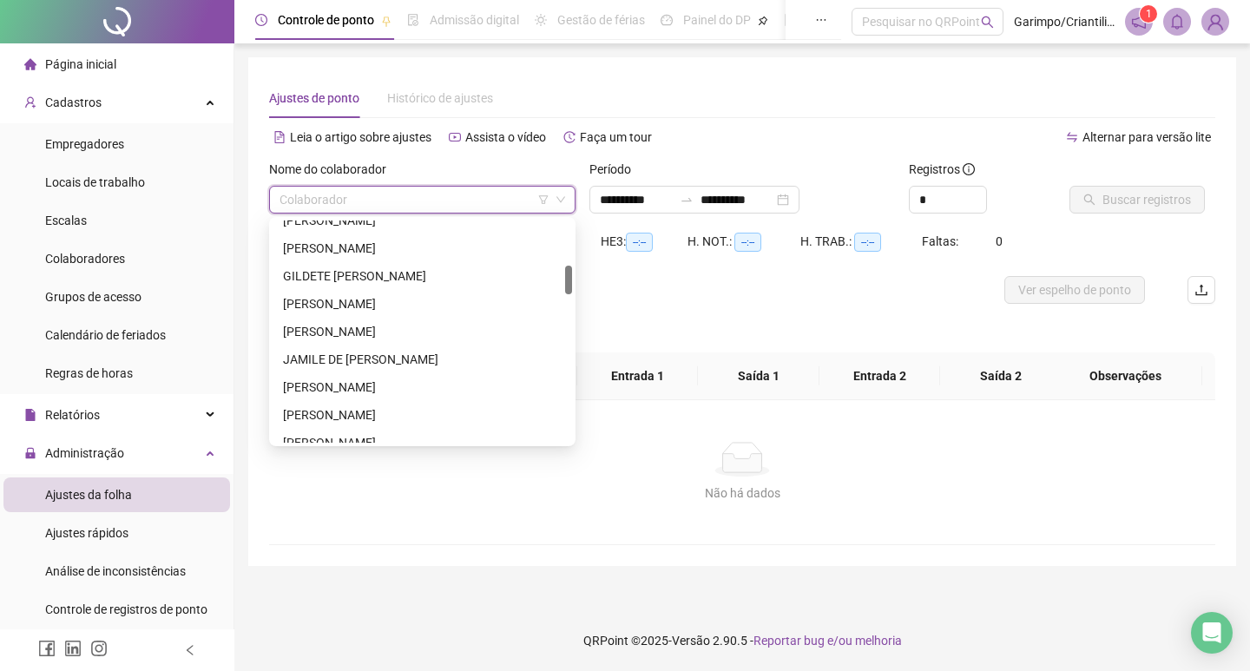
scroll to position [260, 0]
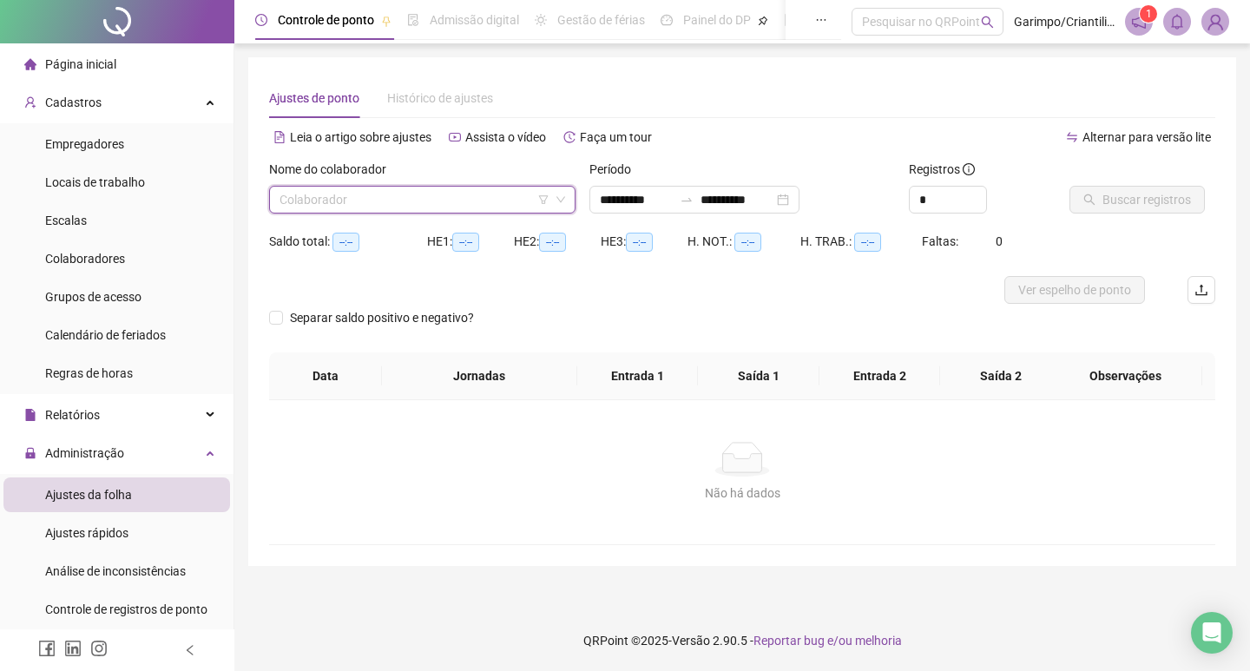
click at [370, 186] on div "Colaborador" at bounding box center [422, 200] width 306 height 28
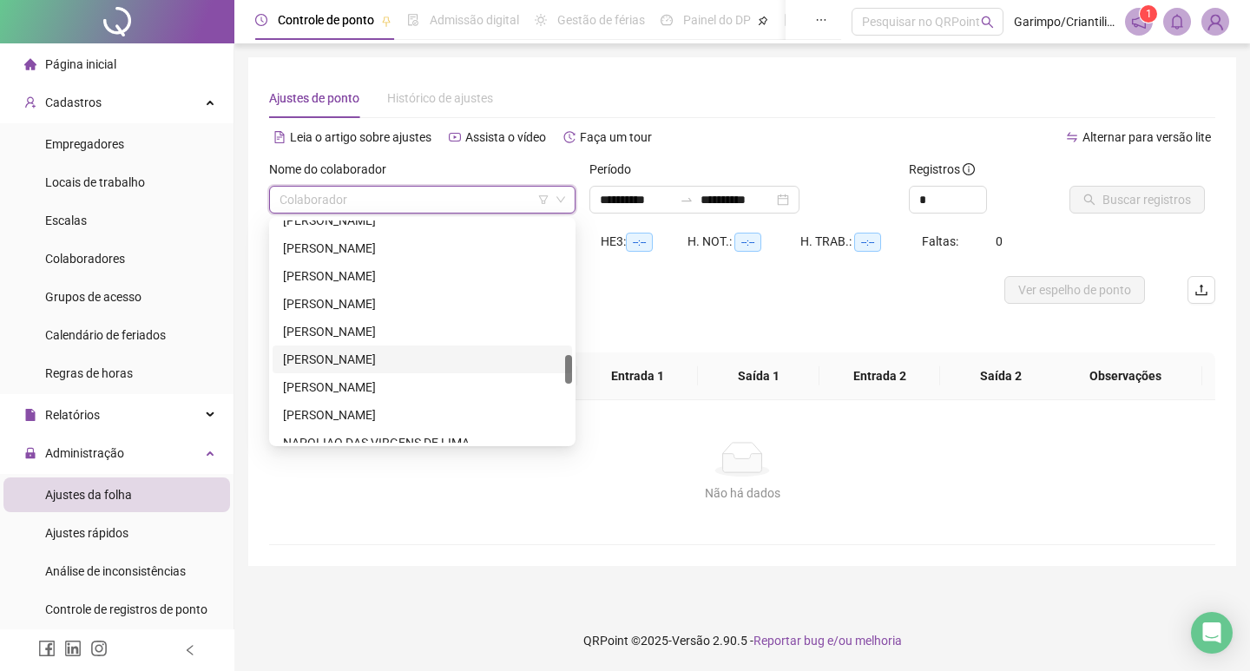
scroll to position [1128, 0]
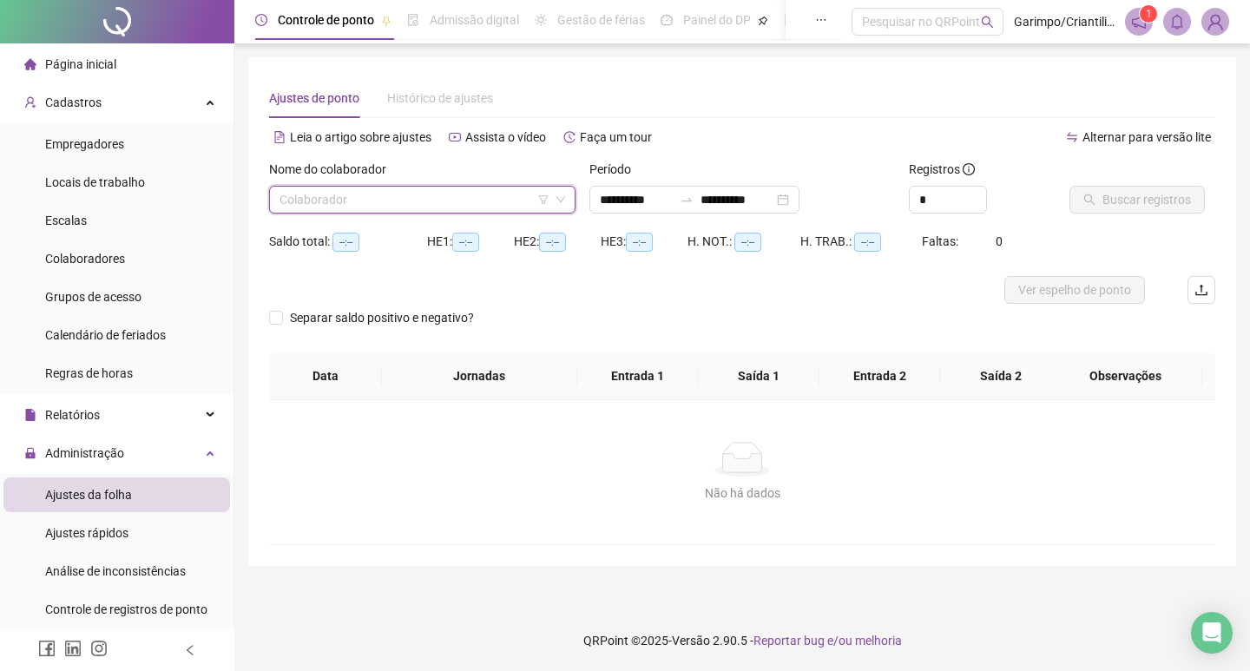
click at [296, 196] on input "search" at bounding box center [414, 200] width 270 height 26
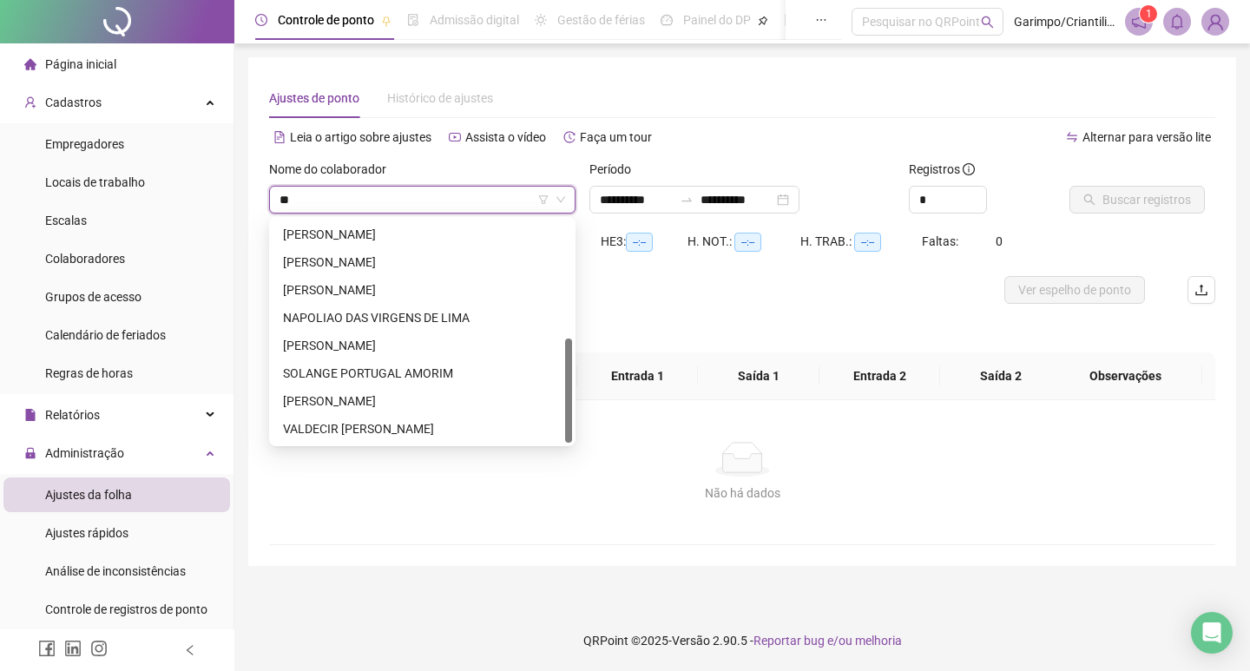
scroll to position [0, 0]
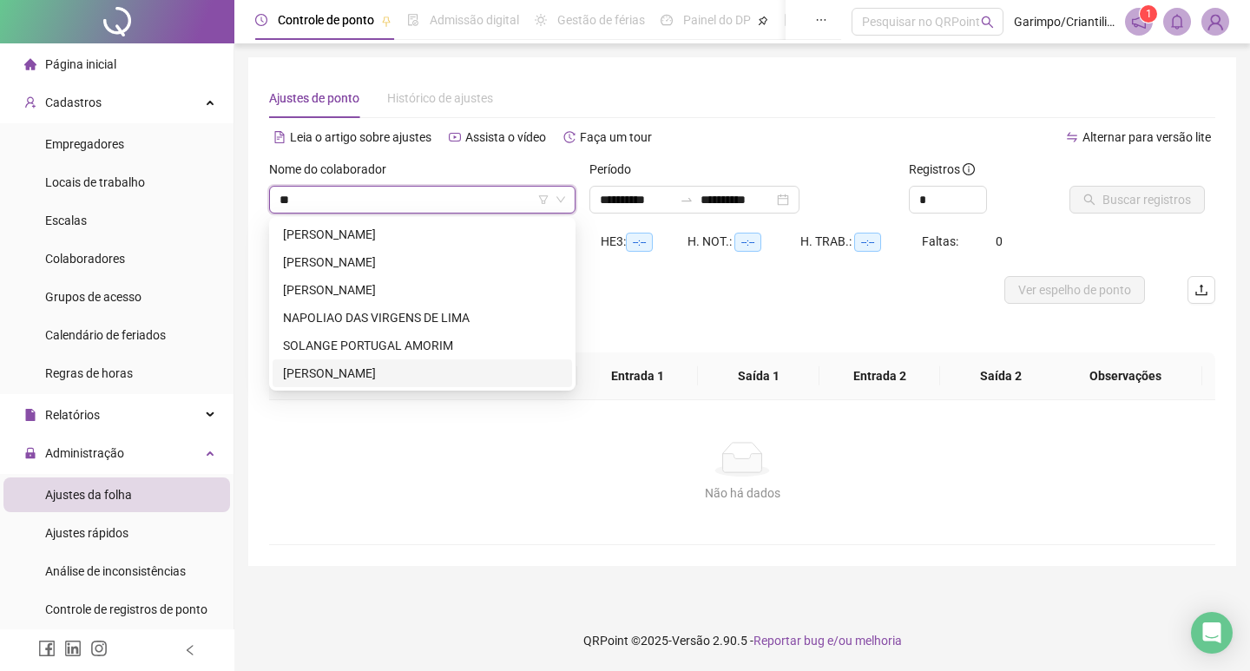
type input "**"
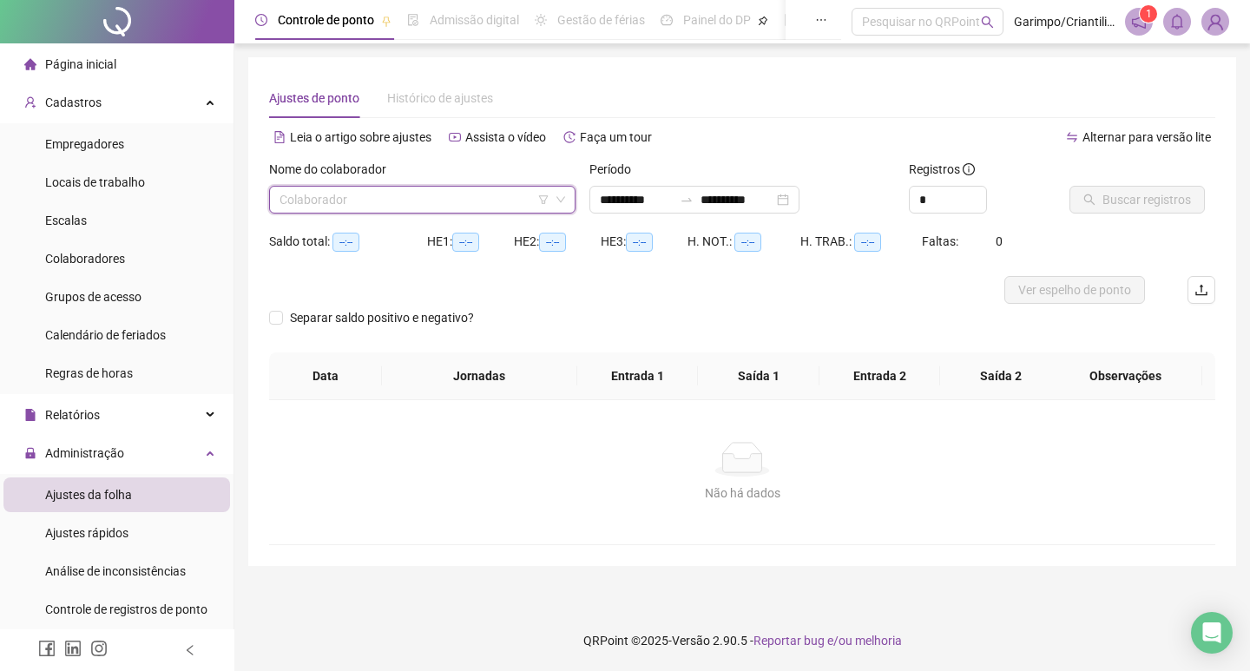
click at [350, 202] on input "search" at bounding box center [414, 200] width 270 height 26
type input "*****"
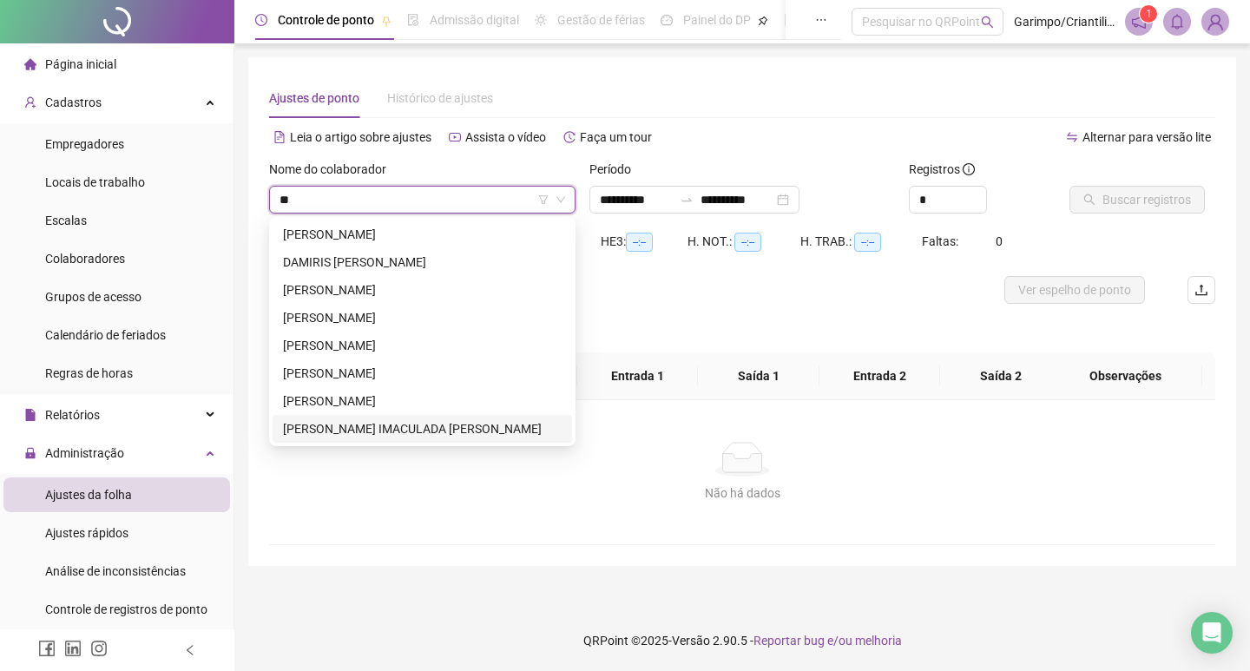
type input "**"
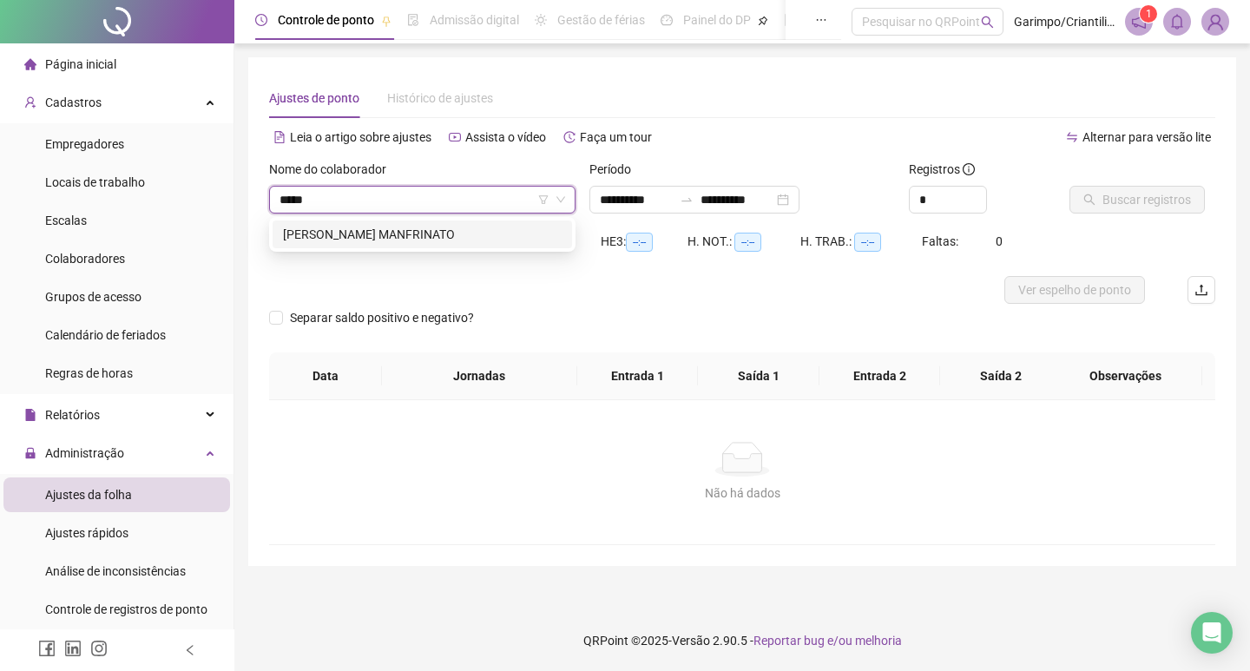
type input "*****"
